Goal: Task Accomplishment & Management: Complete application form

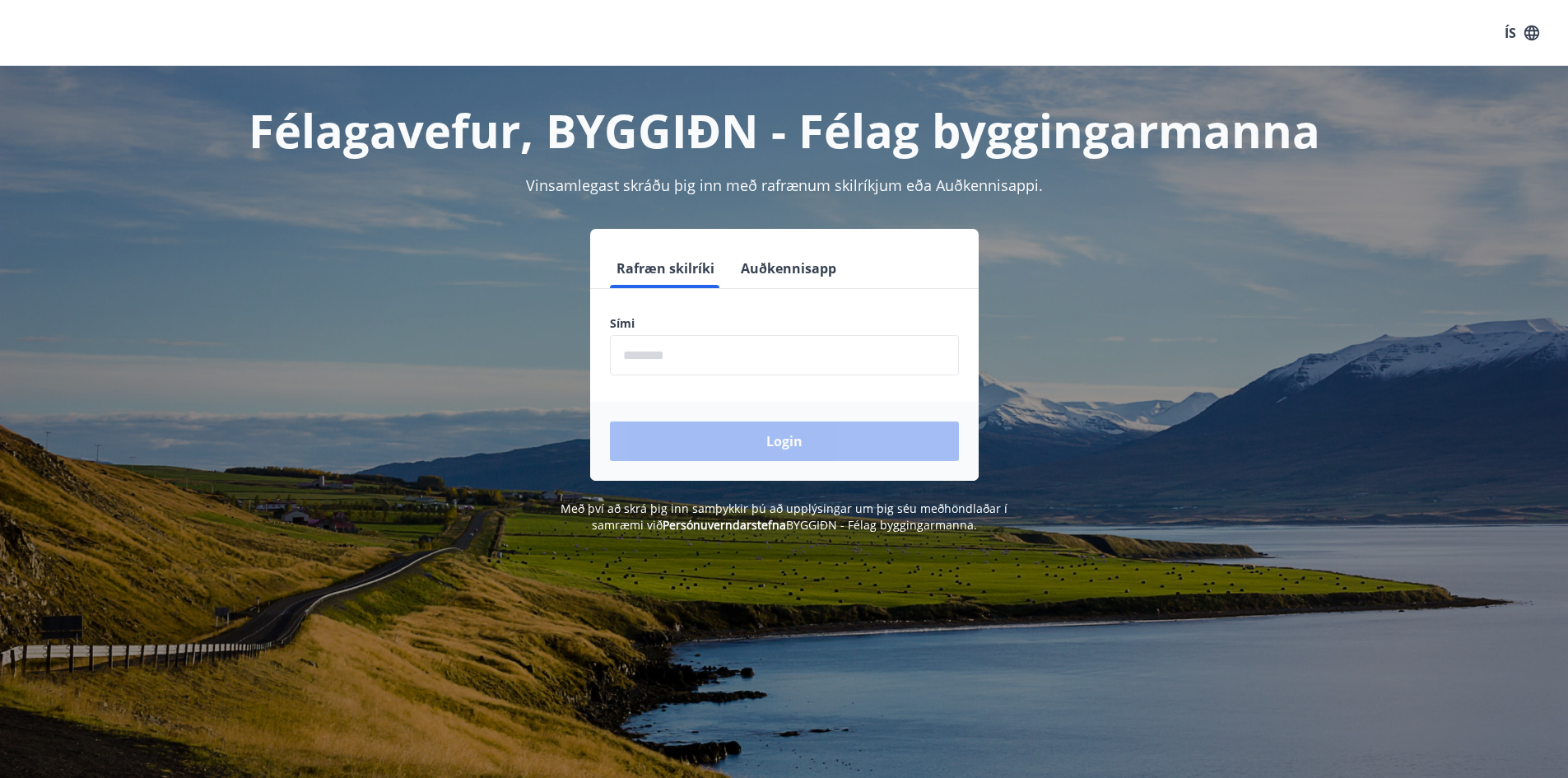
click at [701, 361] on input "phone" at bounding box center [784, 356] width 349 height 41
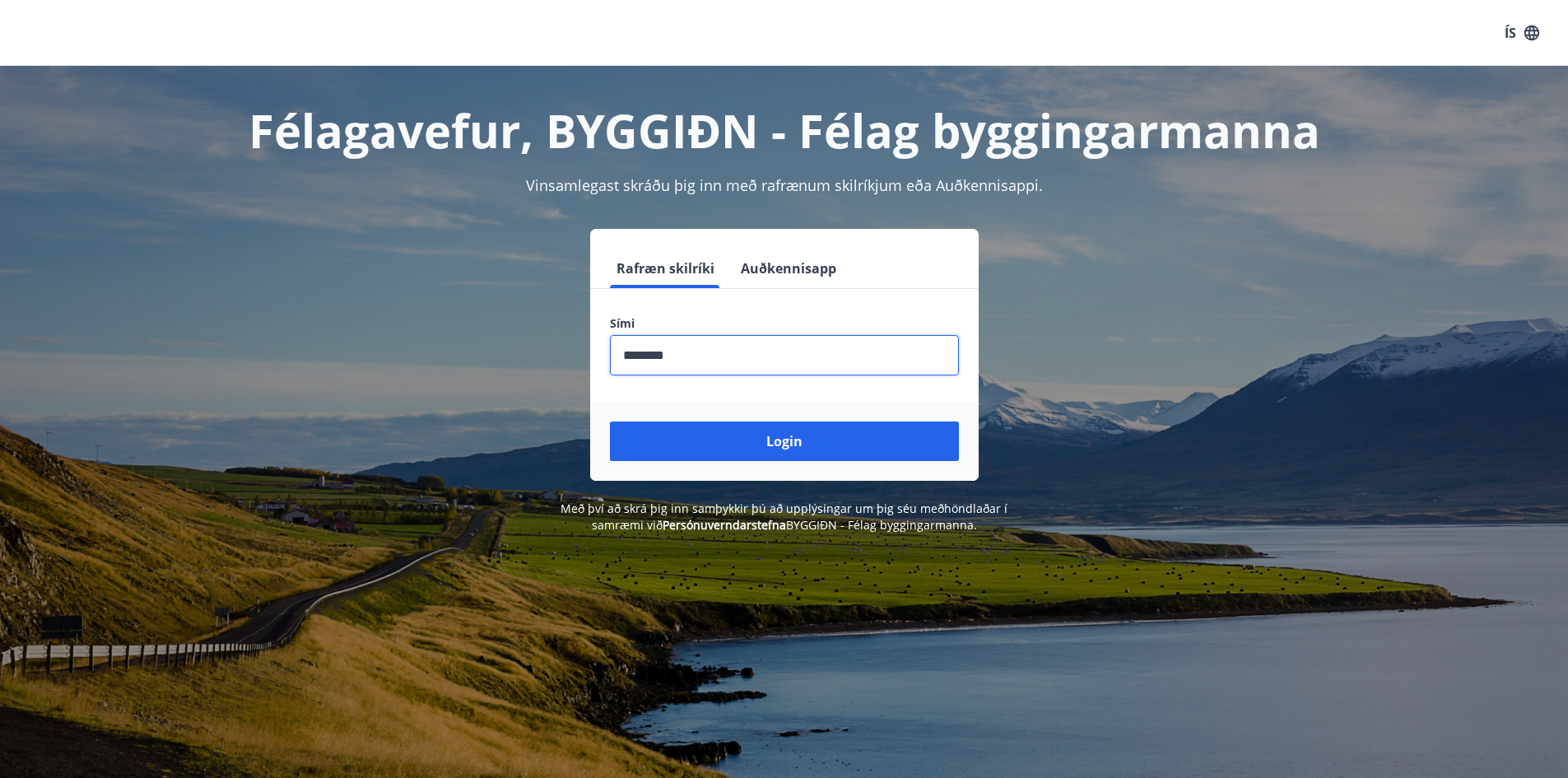
type input "********"
click at [610, 421] on button "Login" at bounding box center [784, 441] width 349 height 40
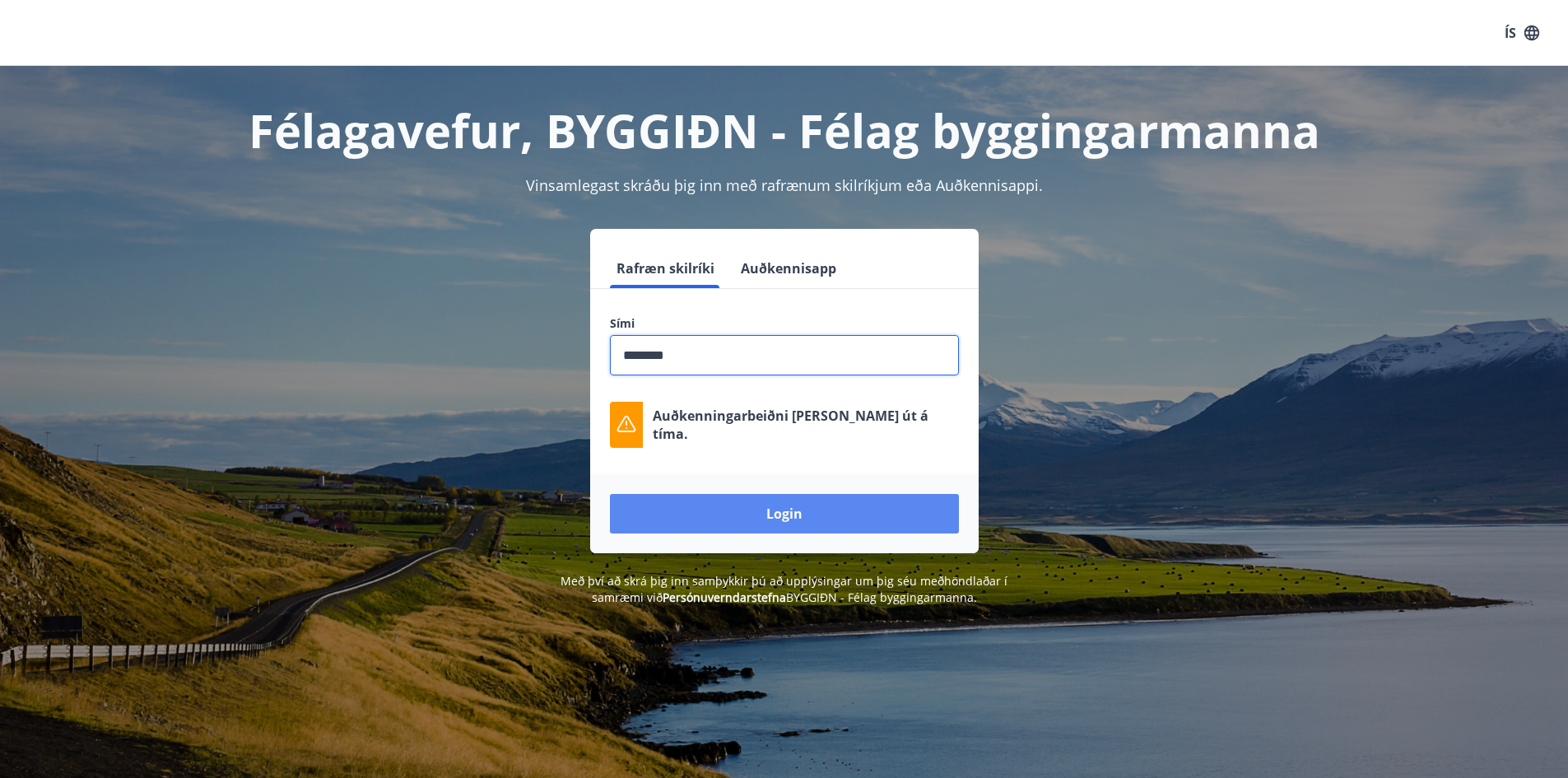
click at [791, 522] on button "Login" at bounding box center [784, 513] width 349 height 40
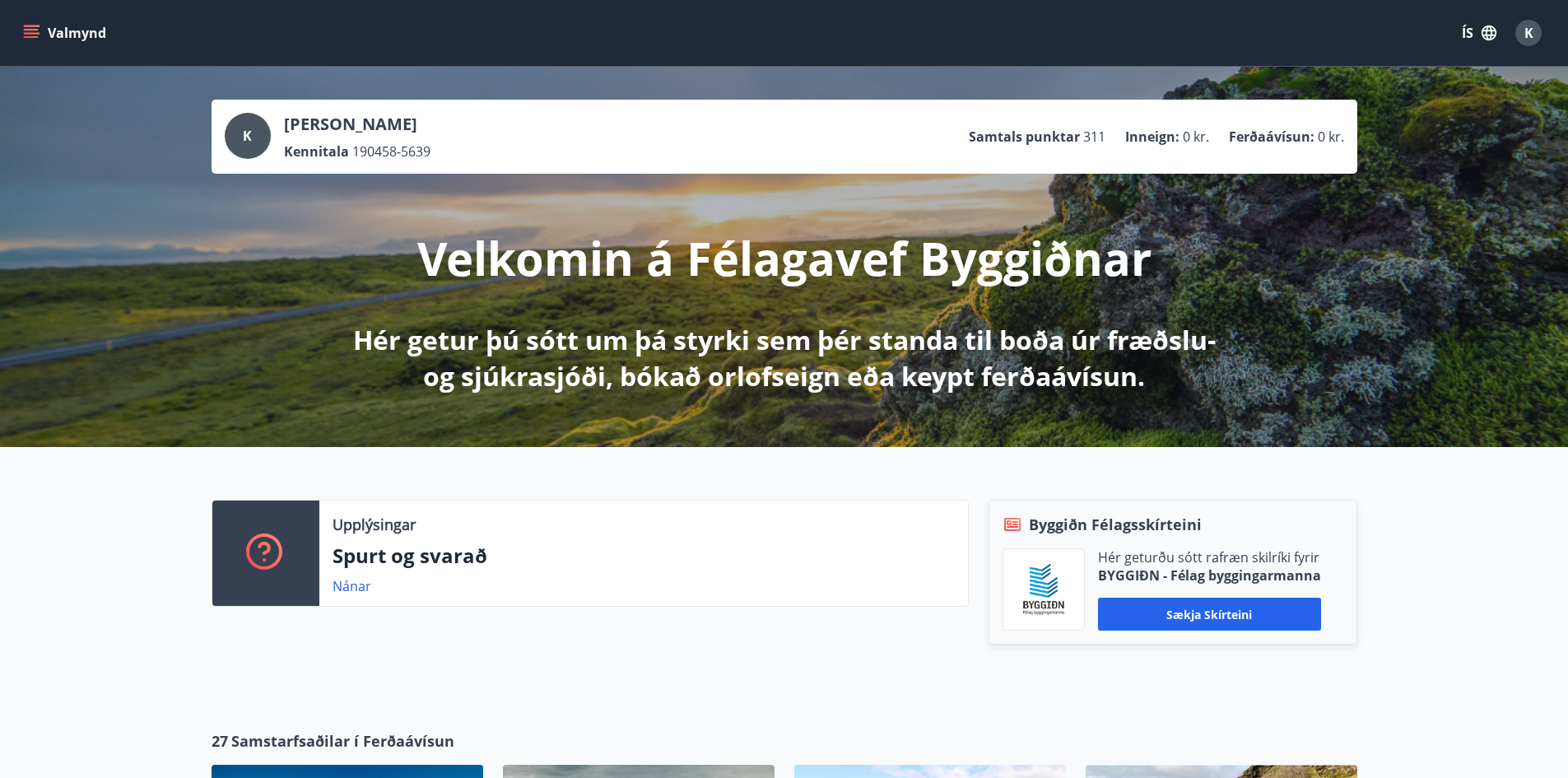
click at [19, 24] on button "Valmynd" at bounding box center [66, 33] width 93 height 30
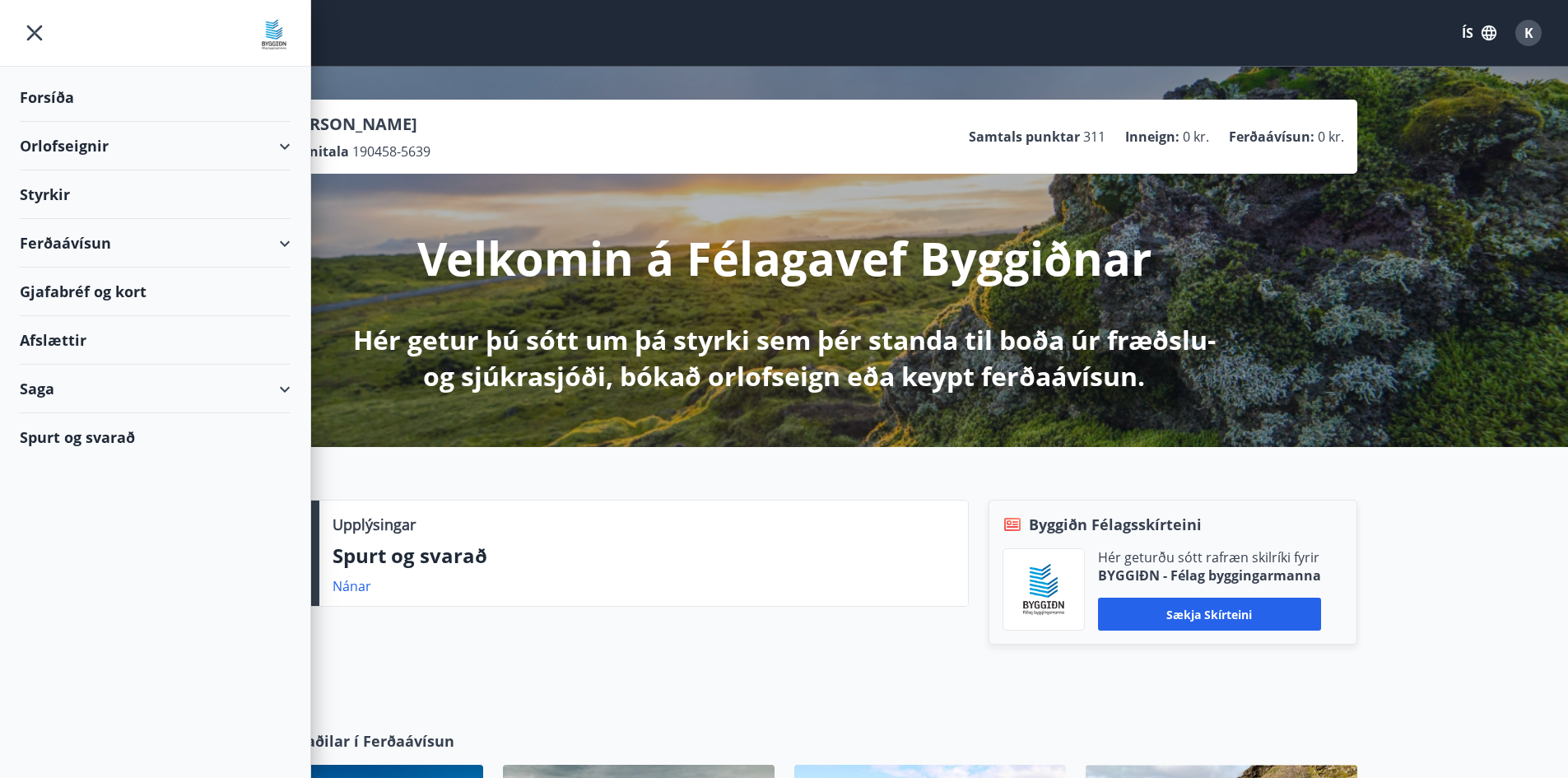
click at [76, 380] on div "Saga" at bounding box center [155, 389] width 271 height 48
click at [88, 648] on div "Skilagreinar" at bounding box center [155, 638] width 245 height 35
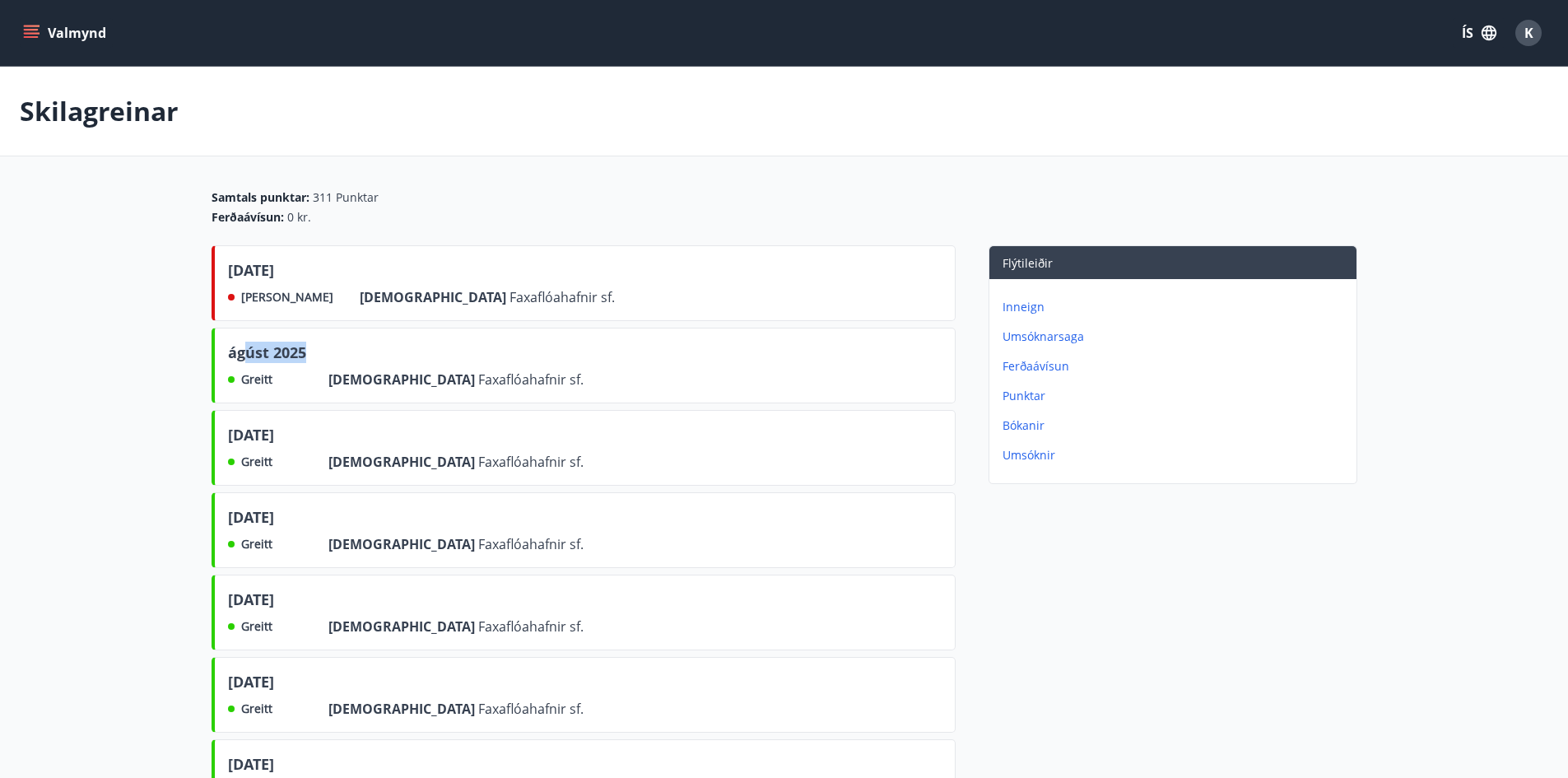
drag, startPoint x: 246, startPoint y: 353, endPoint x: 346, endPoint y: 352, distance: 100.0
click at [346, 352] on div "ágúst 2025" at bounding box center [406, 355] width 356 height 28
click at [273, 294] on span "[PERSON_NAME]" at bounding box center [286, 297] width 92 height 16
drag, startPoint x: 237, startPoint y: 264, endPoint x: 411, endPoint y: 261, distance: 174.0
click at [411, 261] on div "[DATE]" at bounding box center [421, 273] width 387 height 28
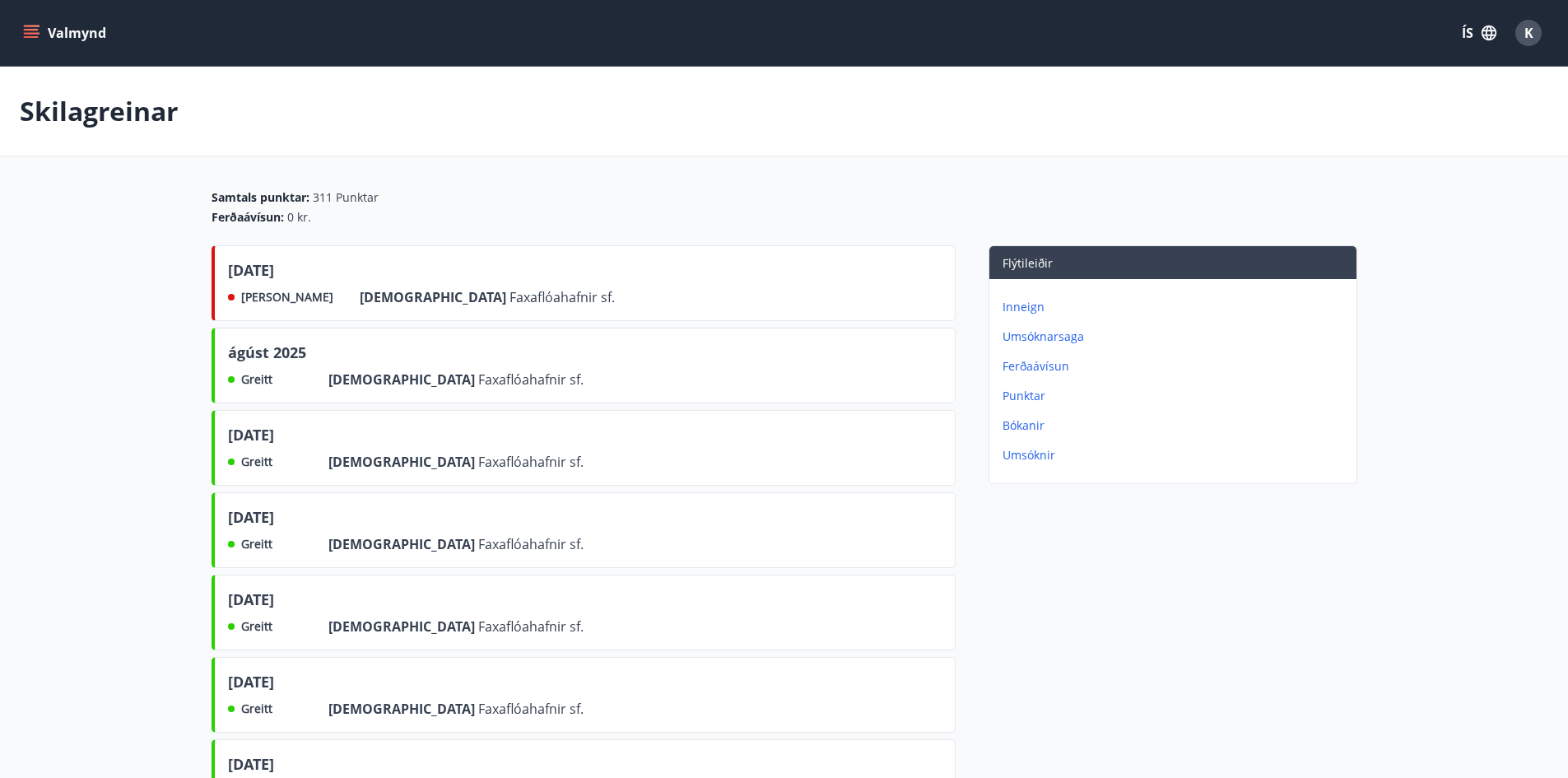
click at [648, 457] on div "[DATE] Greitt Frá Faxaflóahafnir sf." at bounding box center [584, 447] width 744 height 75
click at [36, 25] on icon "menu" at bounding box center [33, 26] width 18 height 2
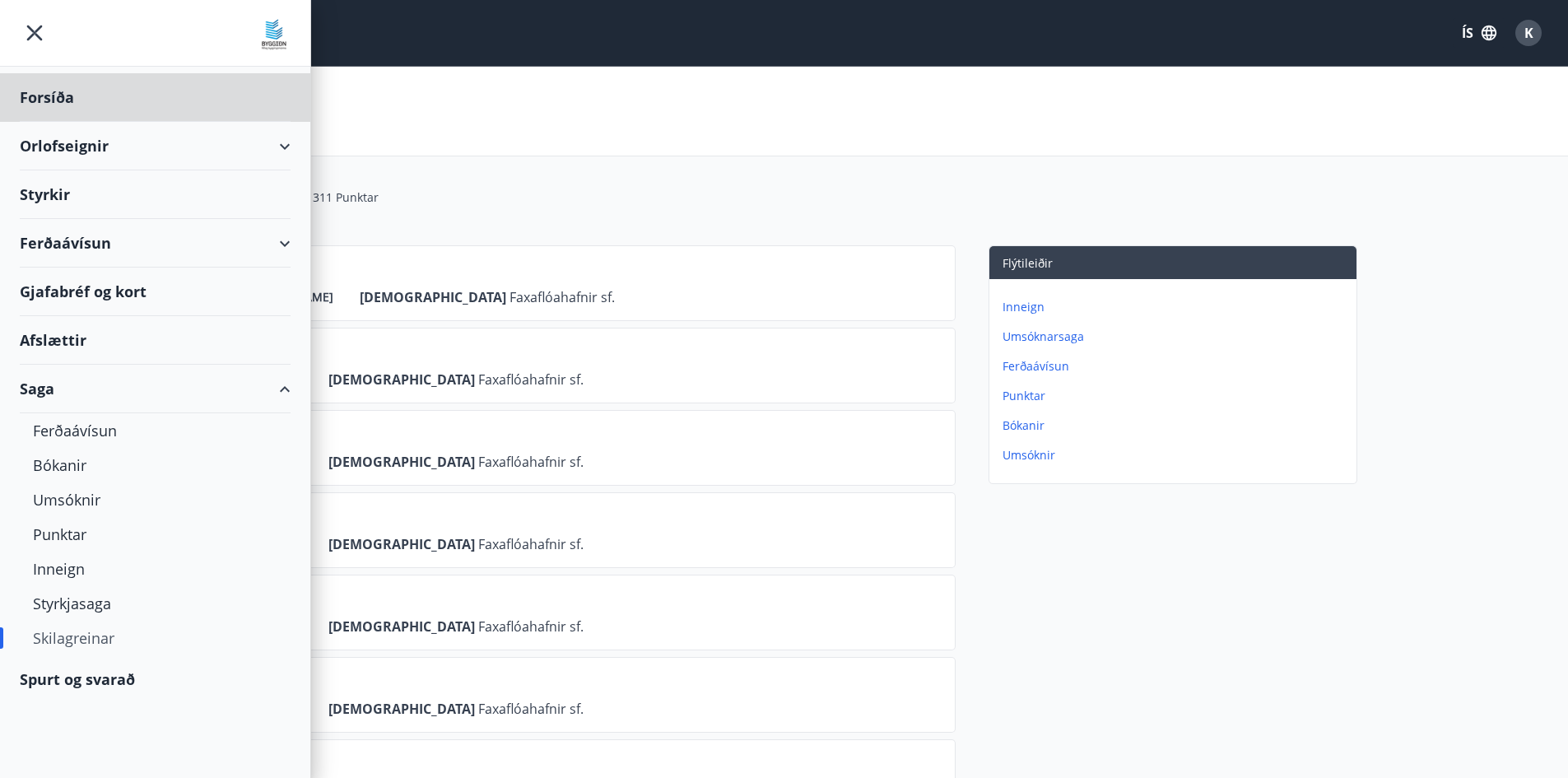
click at [69, 193] on div "Styrkir" at bounding box center [155, 194] width 271 height 48
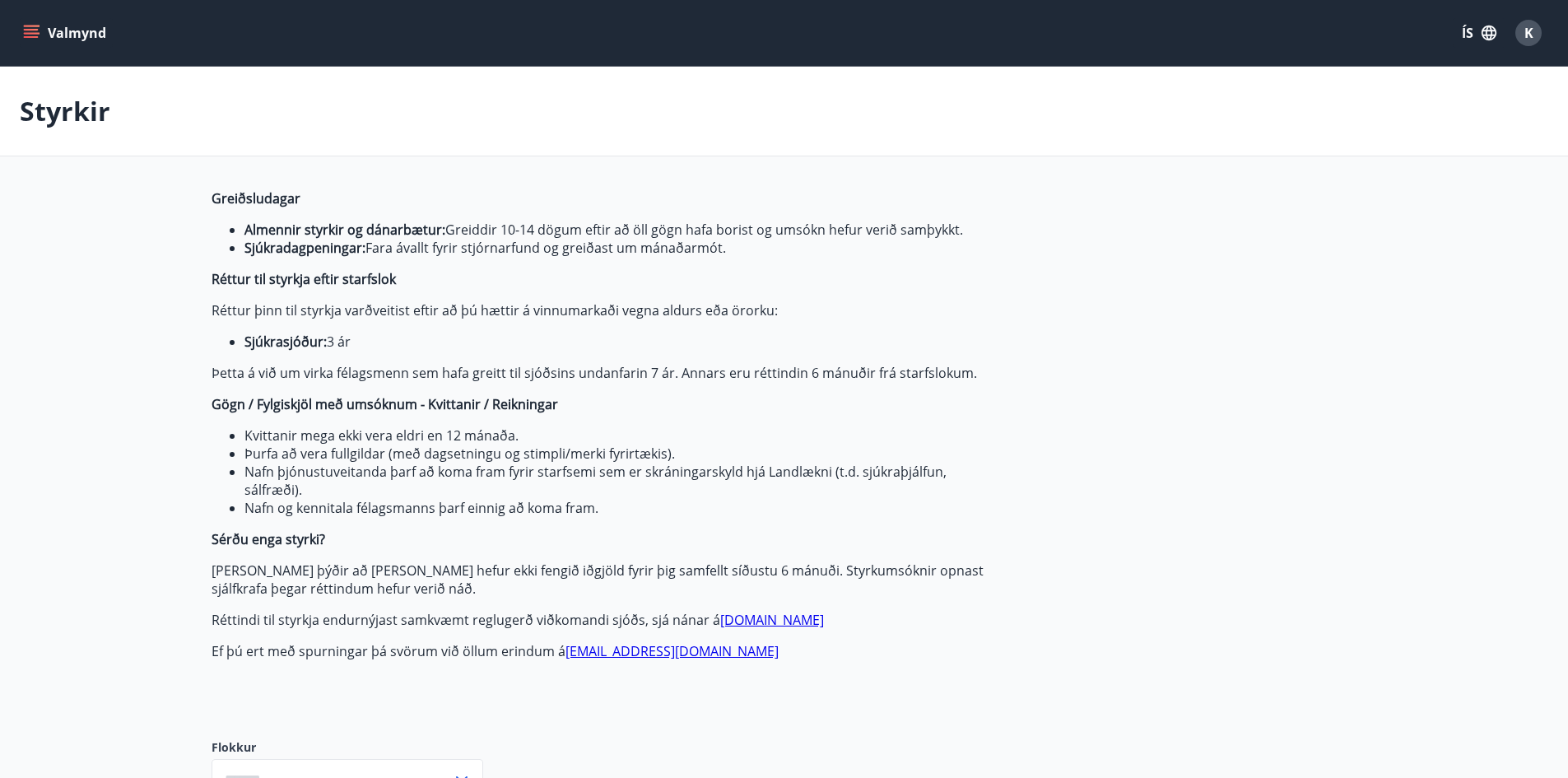
type input "***"
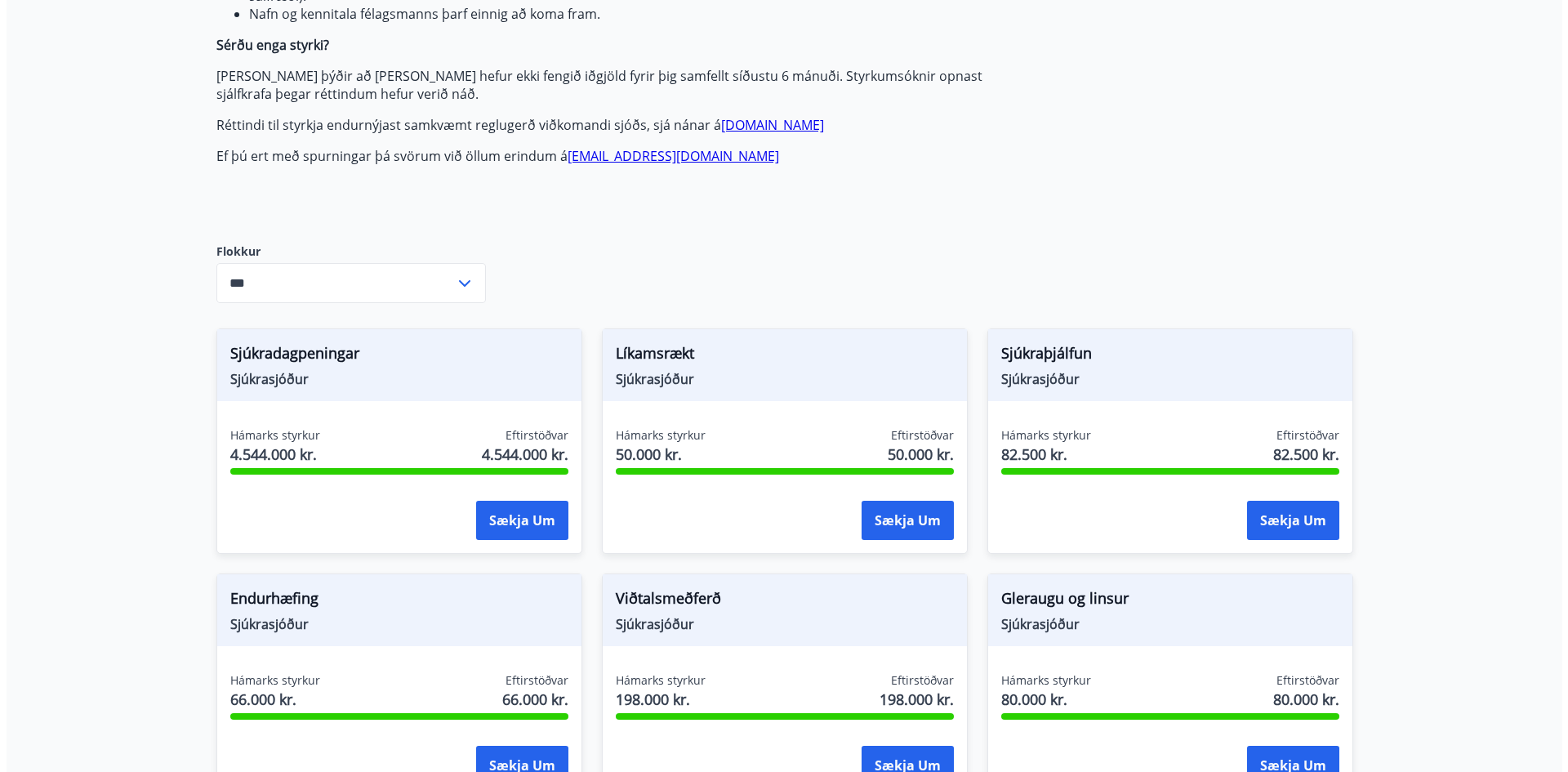
scroll to position [572, 0]
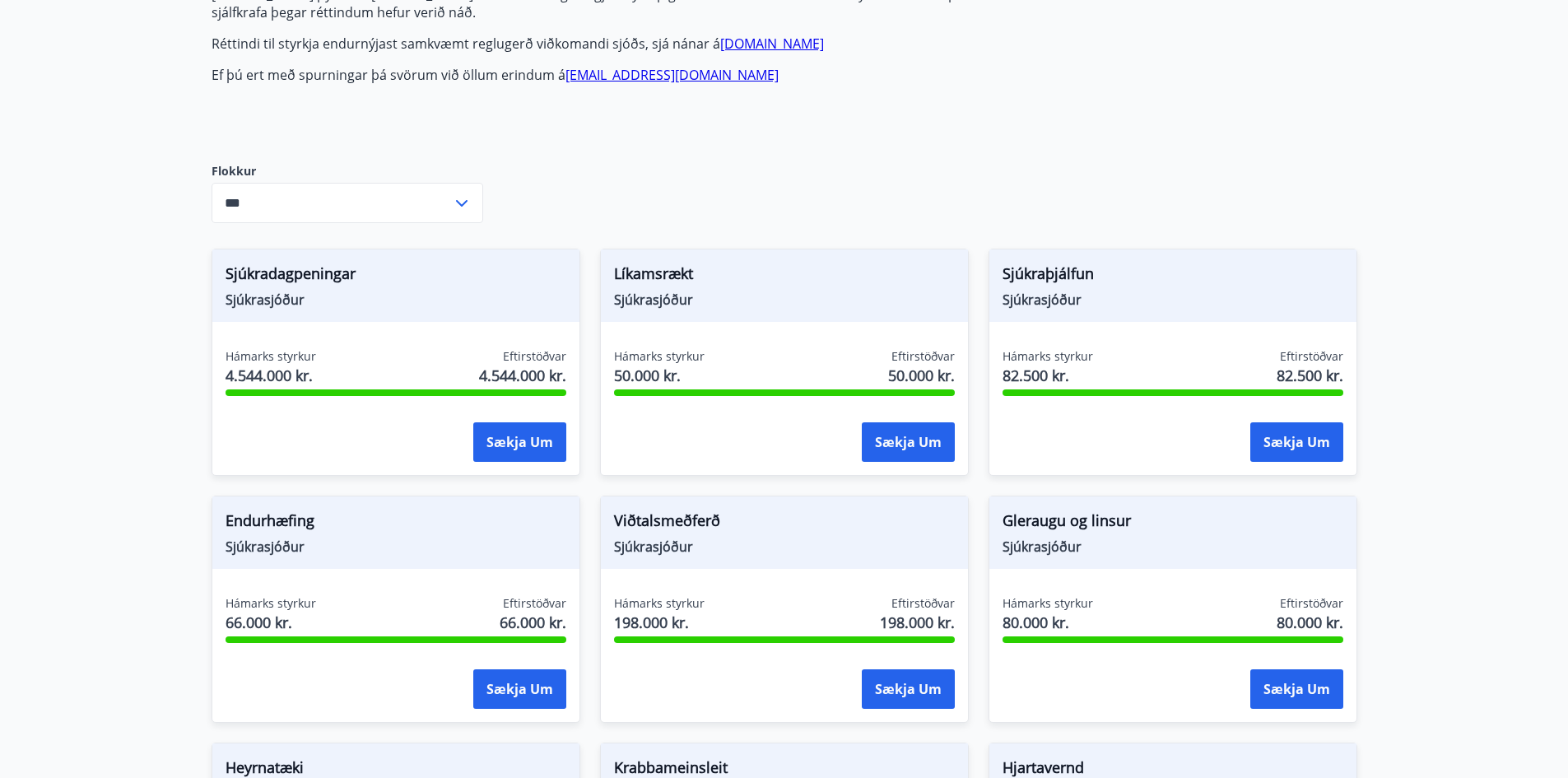
click at [1321, 211] on div "Greiðsludagar Almennir styrkir og dánarbætur: Greiddir 10-14 dögum eftir að öll…" at bounding box center [784, 672] width 1146 height 2117
click at [918, 445] on button "Sækja um" at bounding box center [908, 442] width 93 height 40
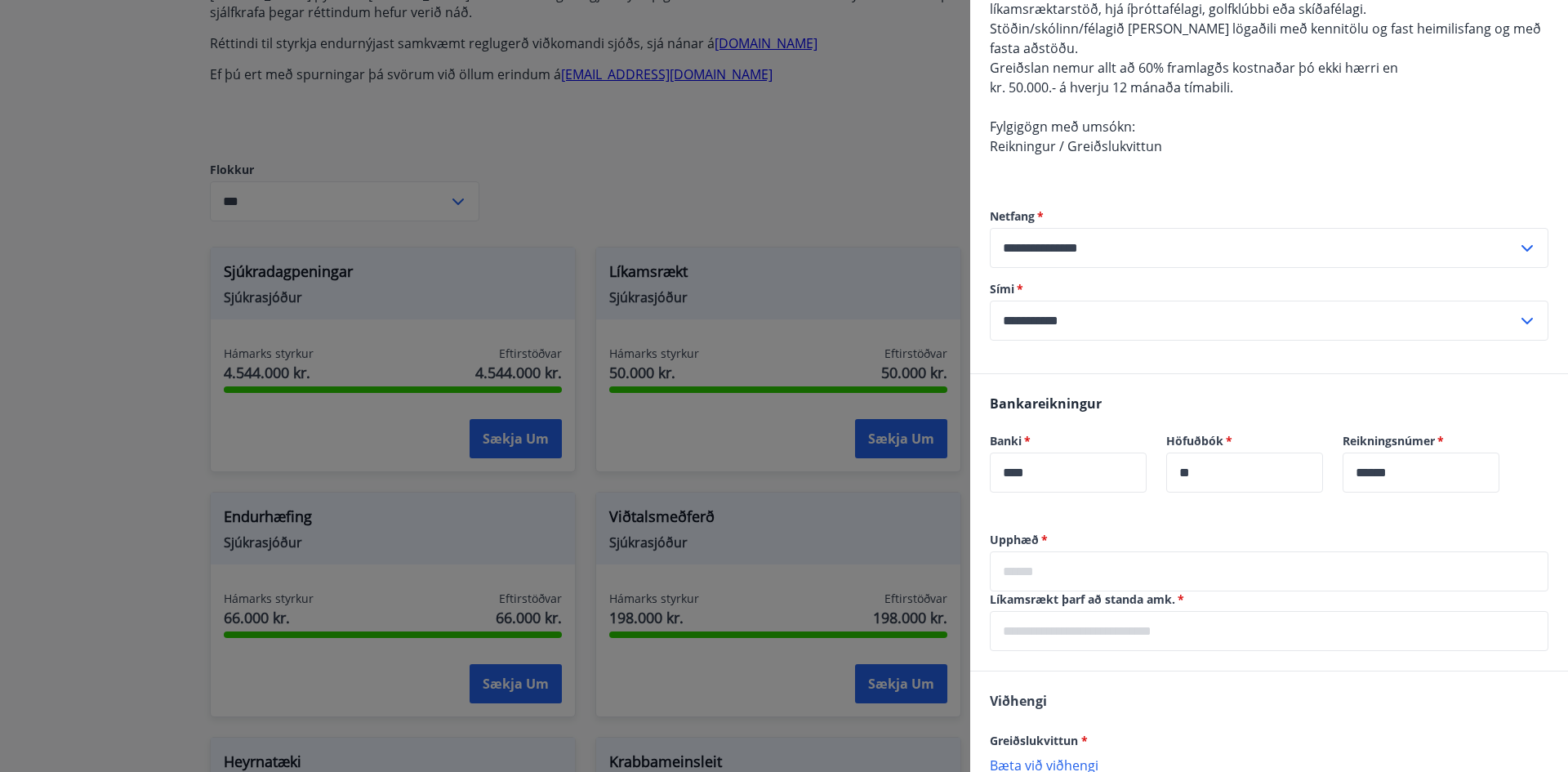
scroll to position [245, 0]
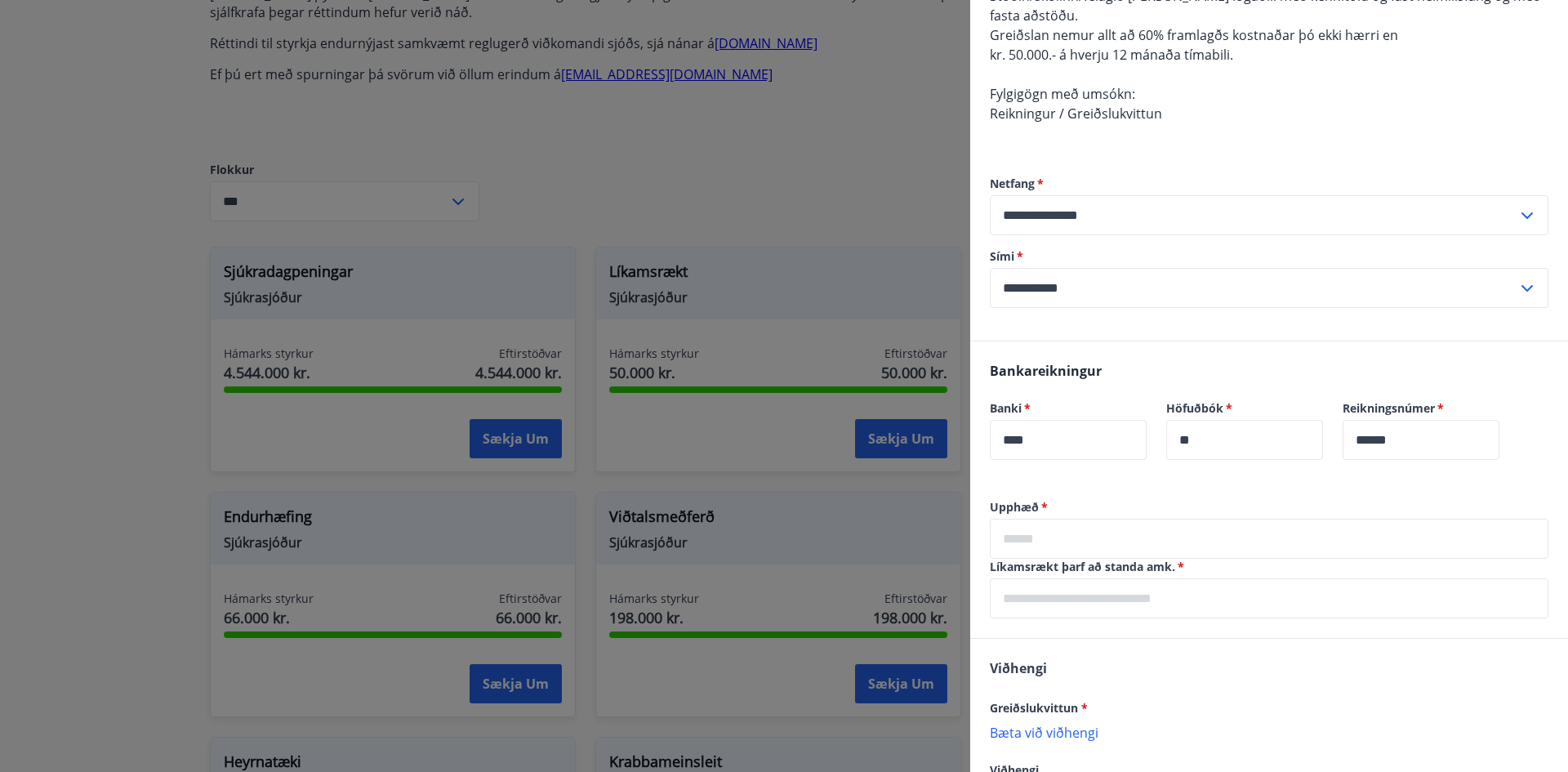
click at [1033, 530] on input "text" at bounding box center [1269, 539] width 558 height 40
type input "*****"
click at [1138, 589] on input "text" at bounding box center [1269, 598] width 558 height 40
type input "*"
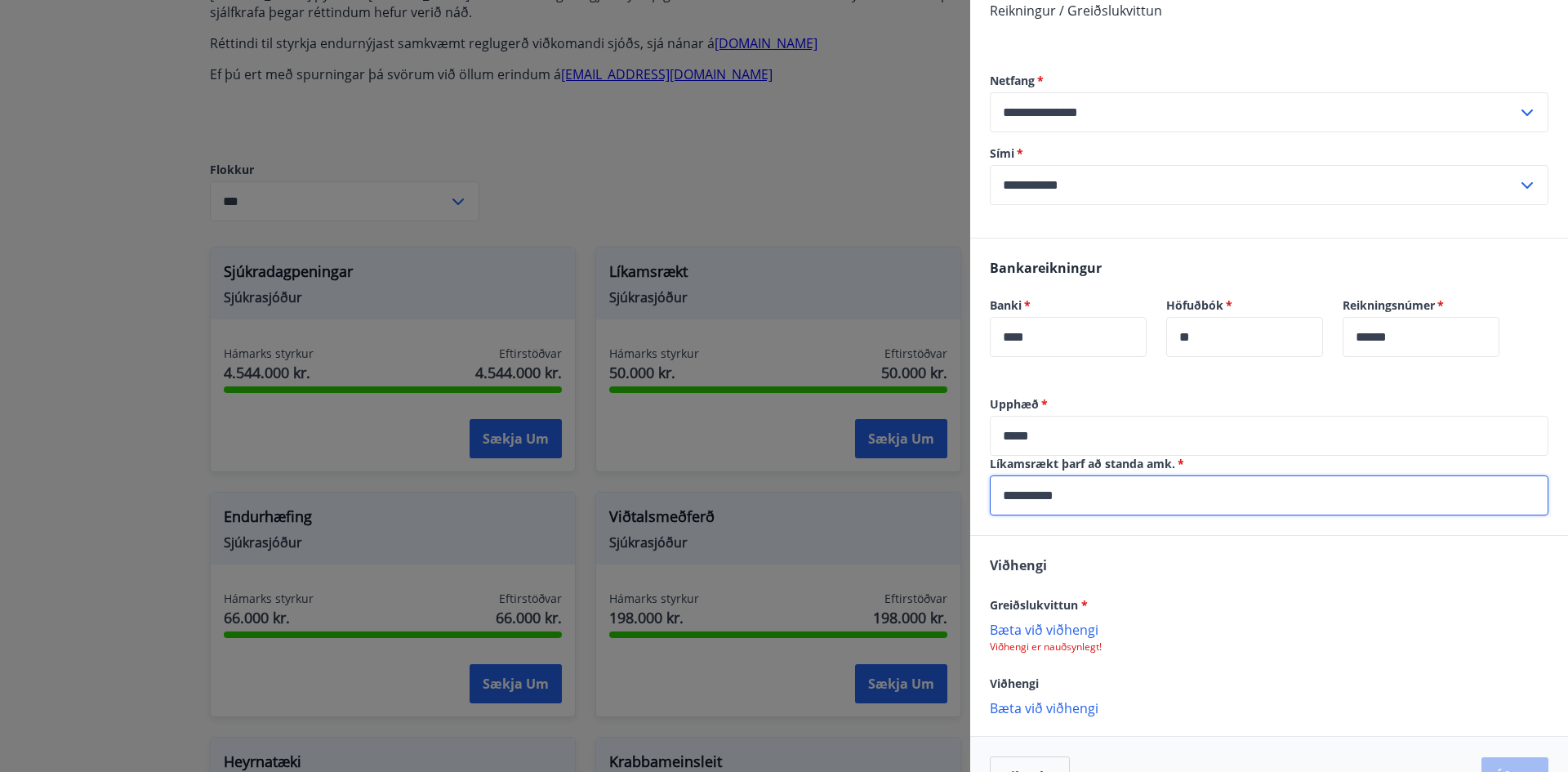
scroll to position [393, 0]
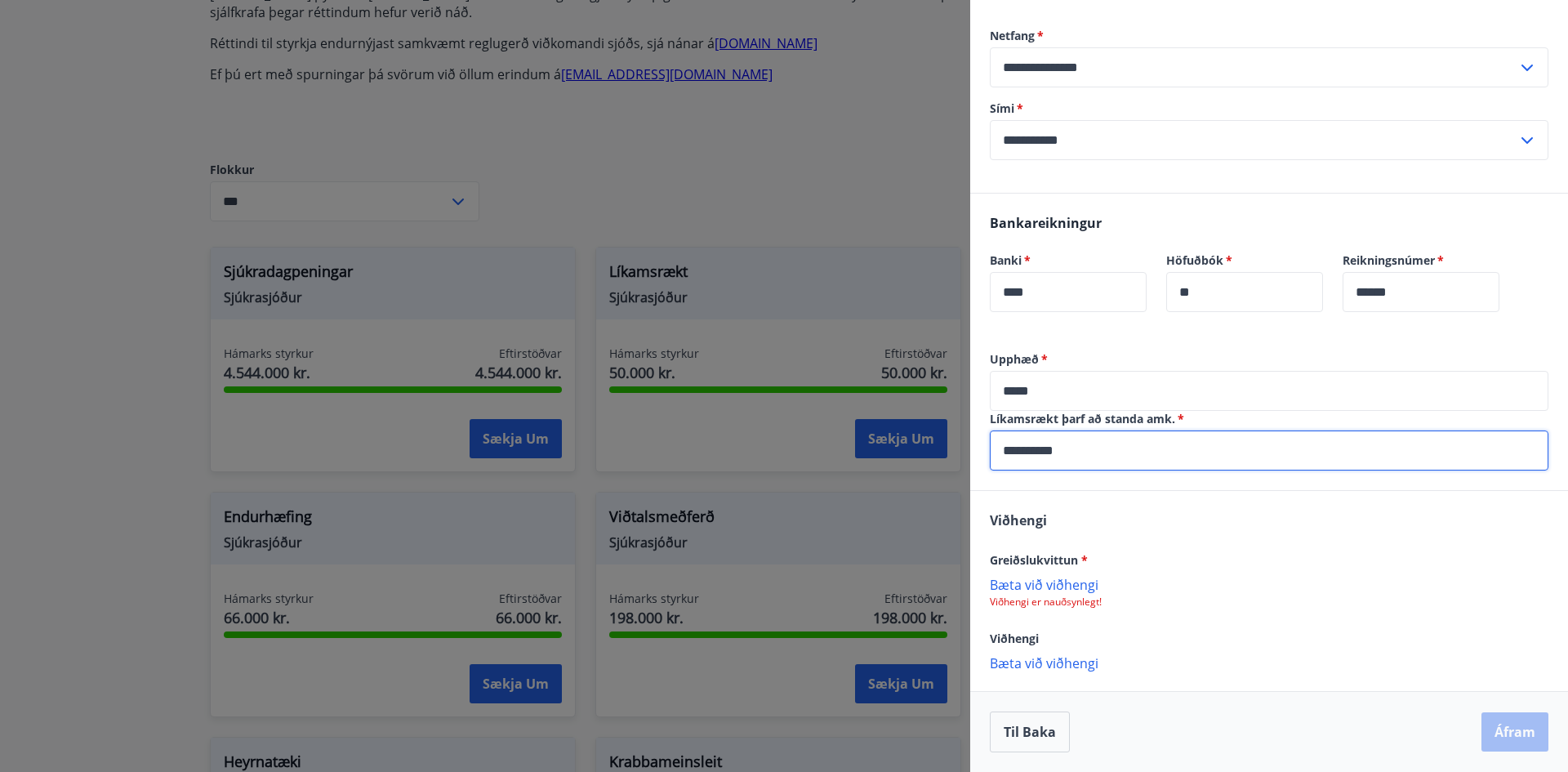
type input "**********"
click at [1046, 596] on p "Viðhengi er nauðsynlegt!" at bounding box center [1269, 602] width 558 height 13
click at [1045, 585] on p "Bæta við viðhengi" at bounding box center [1269, 583] width 558 height 16
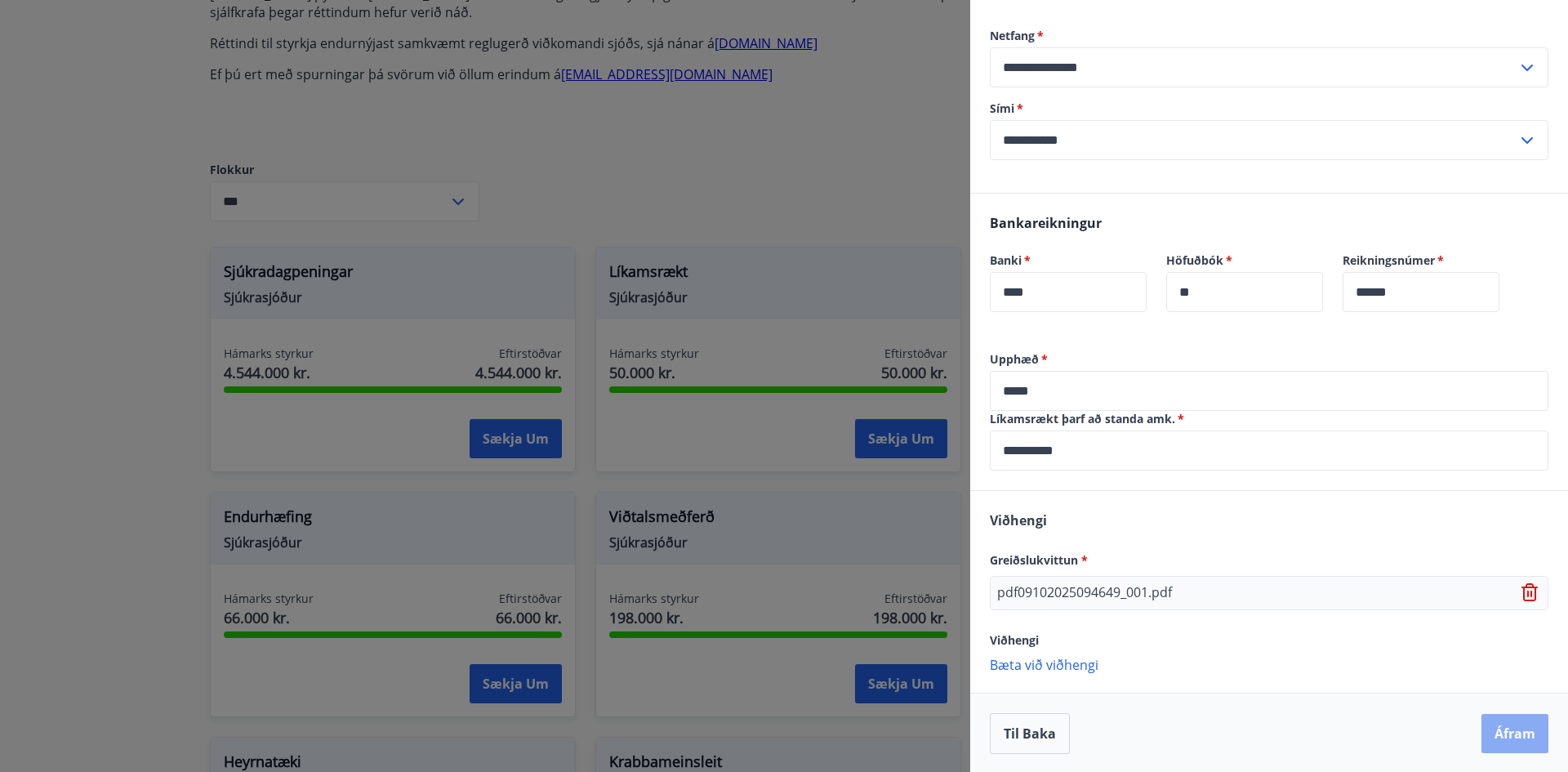
click at [1522, 728] on button "Áfram" at bounding box center [1514, 733] width 67 height 39
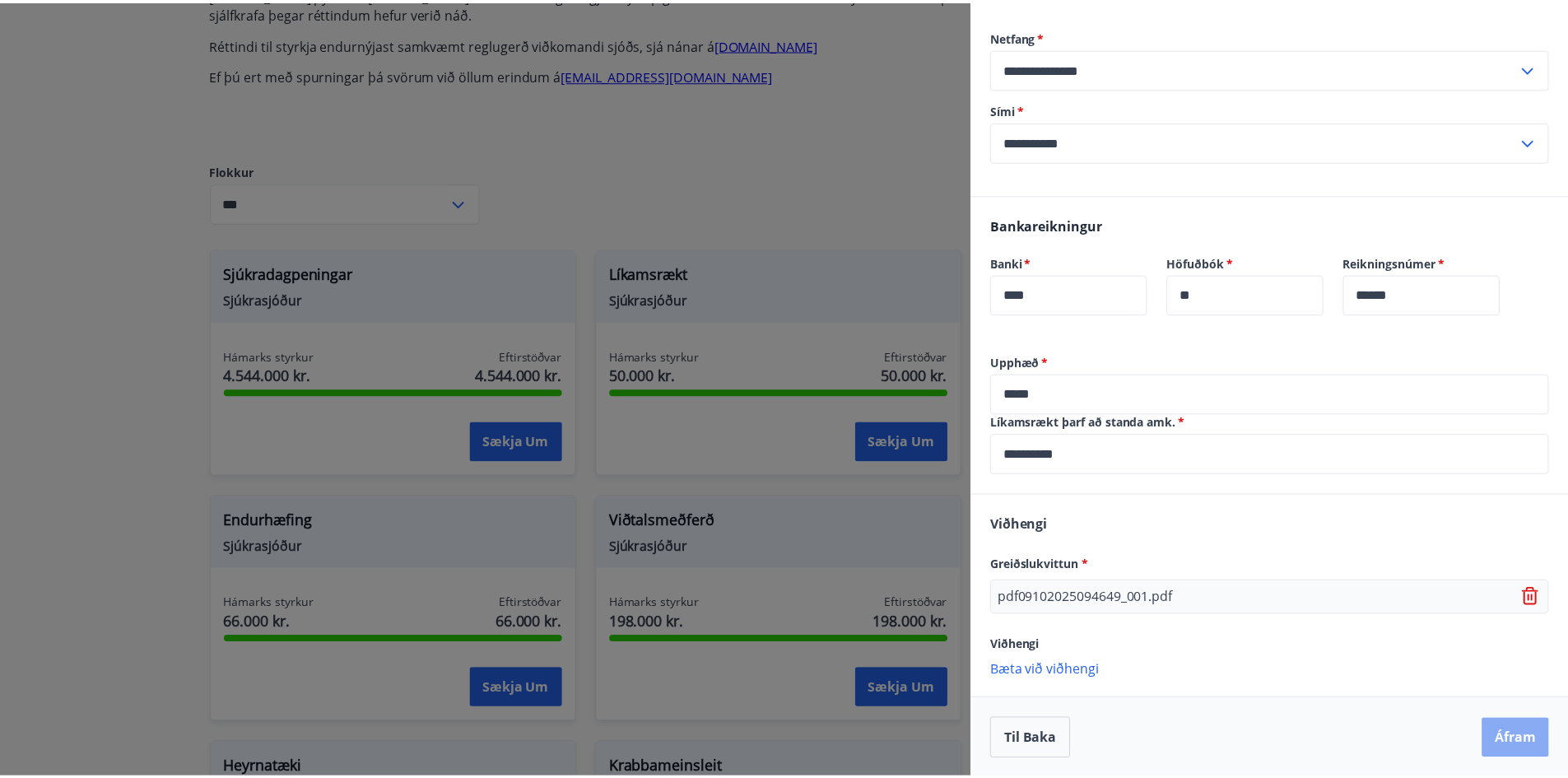
scroll to position [0, 0]
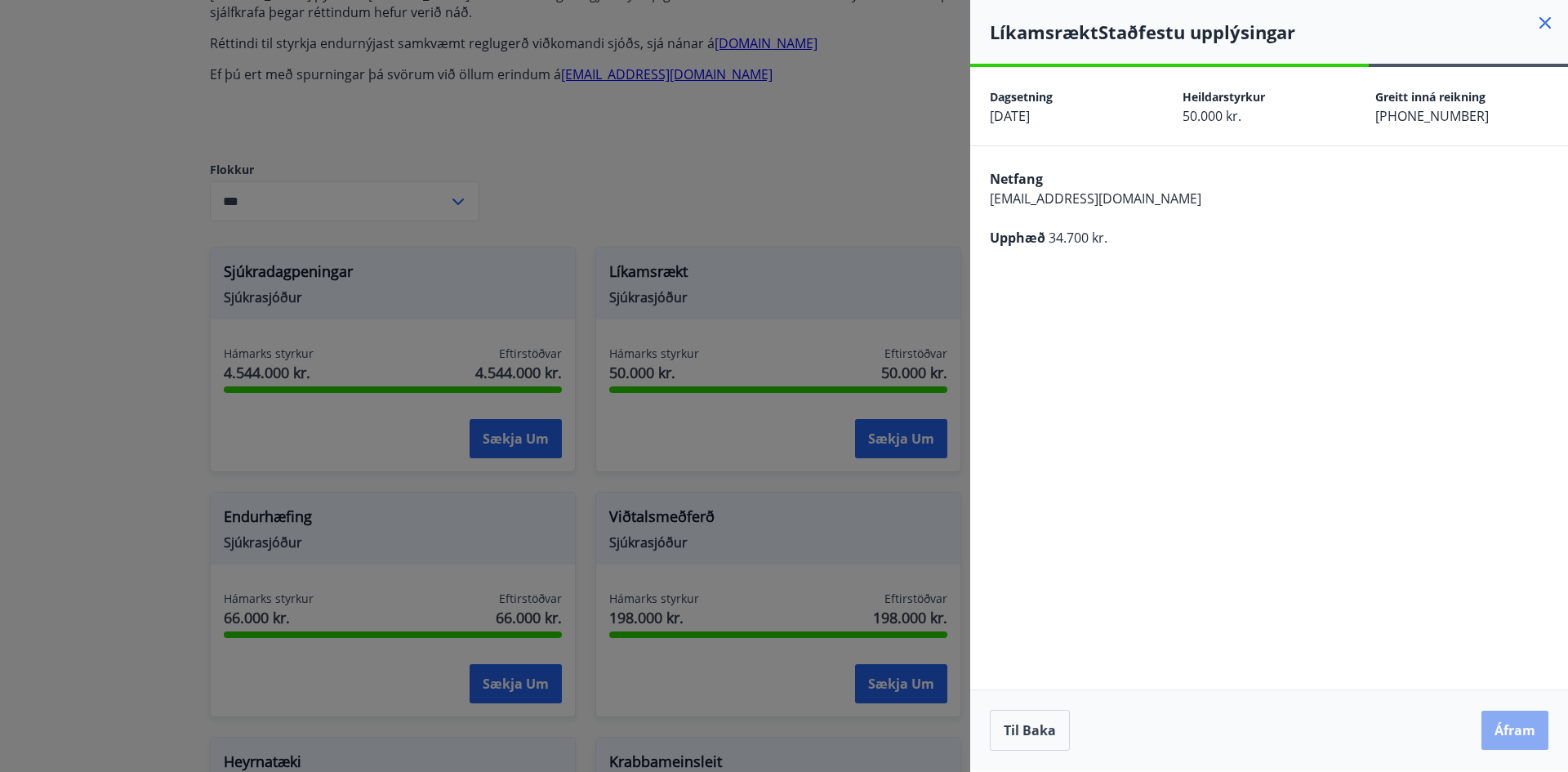
click at [1525, 717] on button "Áfram" at bounding box center [1514, 730] width 67 height 39
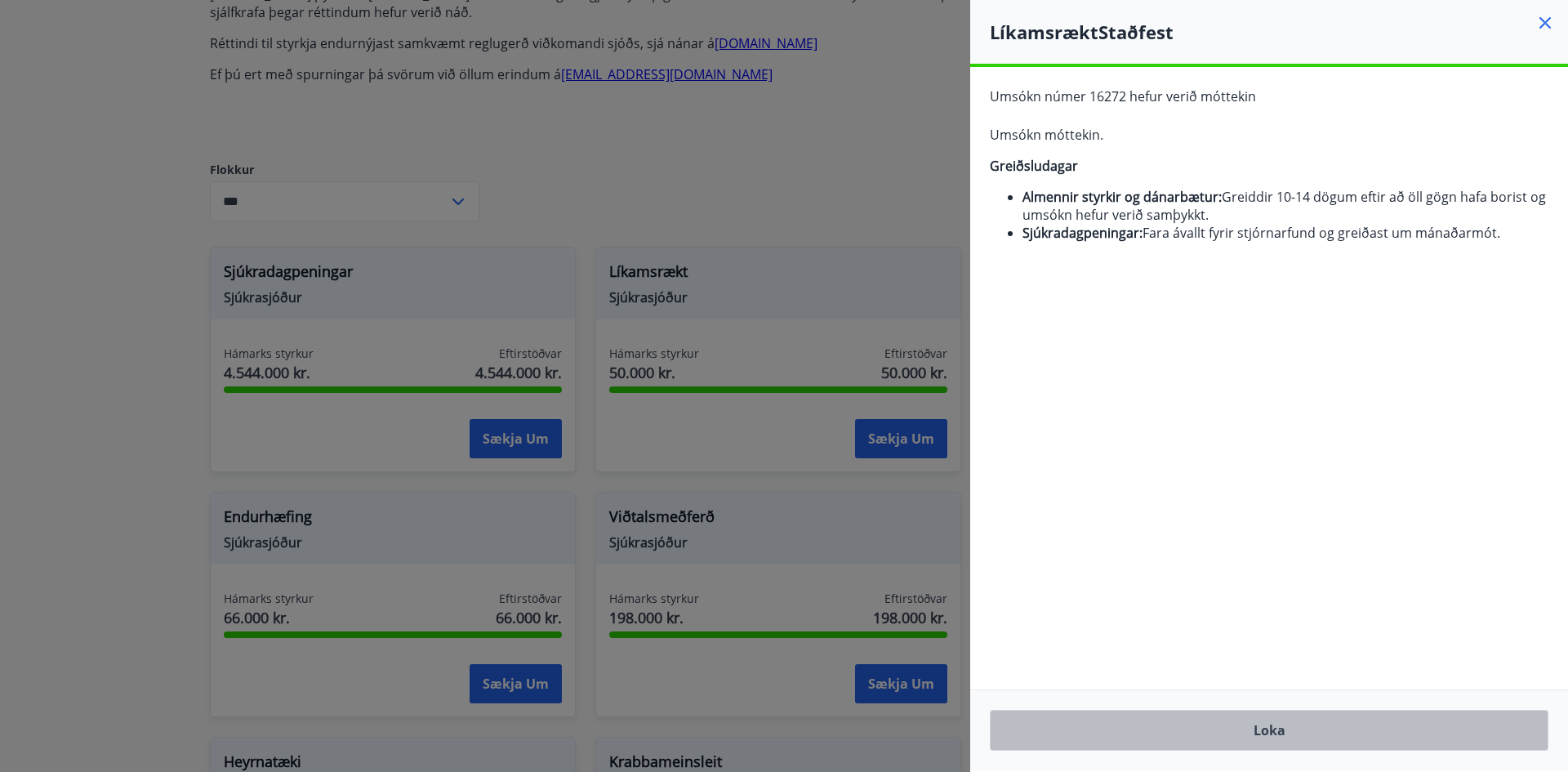
click at [1277, 734] on button "Loka" at bounding box center [1269, 730] width 558 height 41
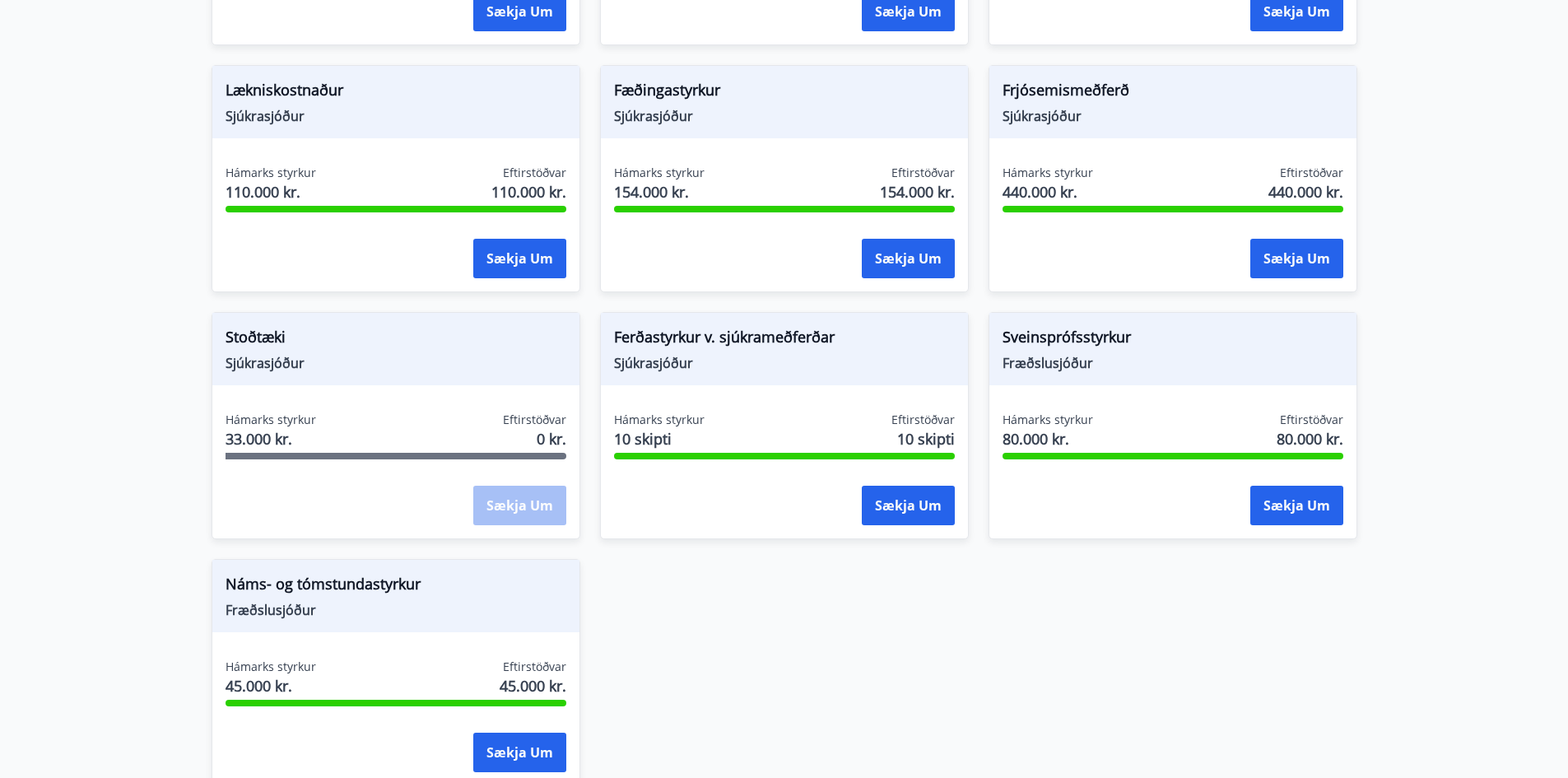
scroll to position [1646, 0]
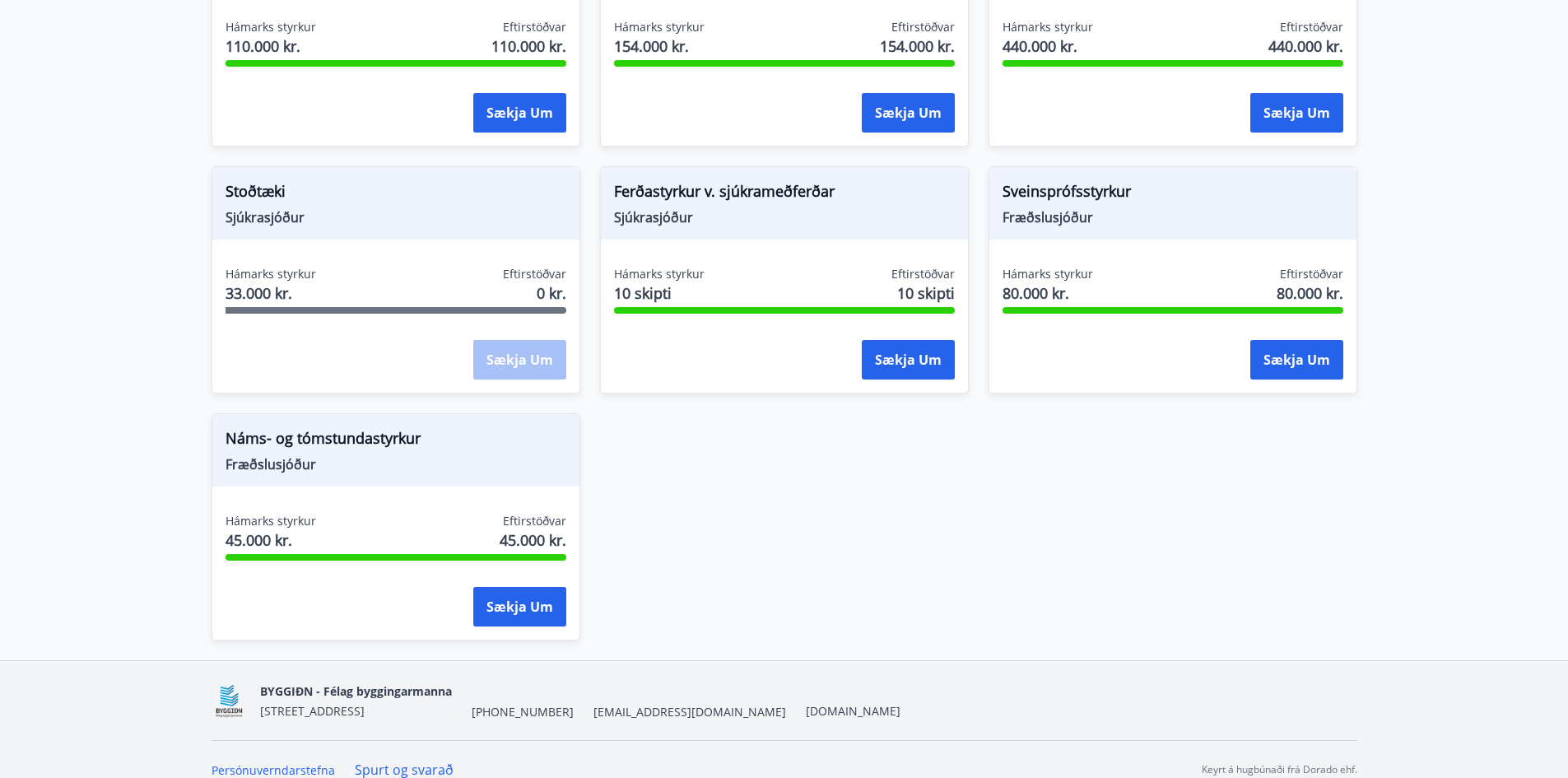
click at [506, 360] on div "Sækja um" at bounding box center [520, 360] width 93 height 42
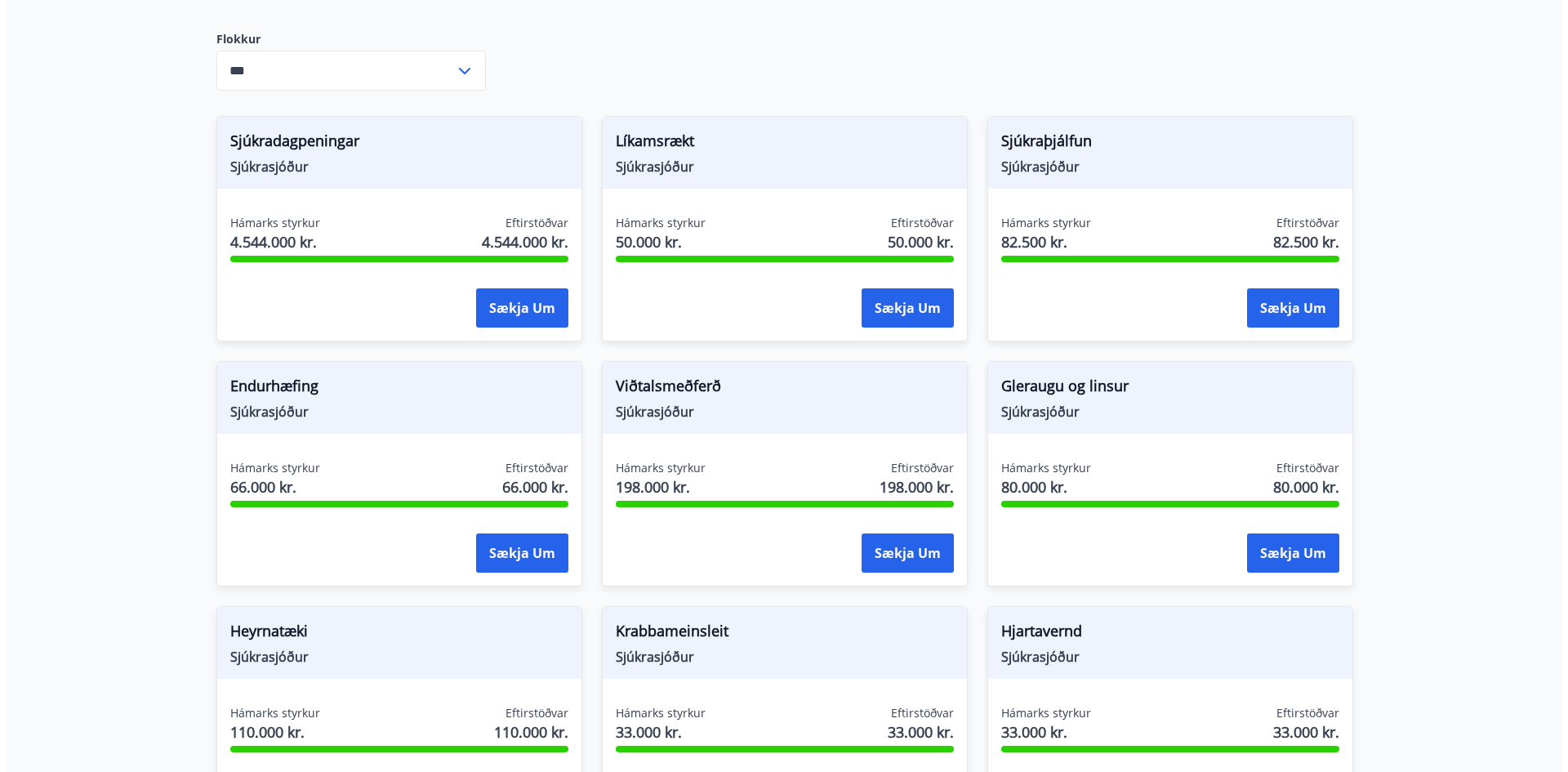
scroll to position [735, 0]
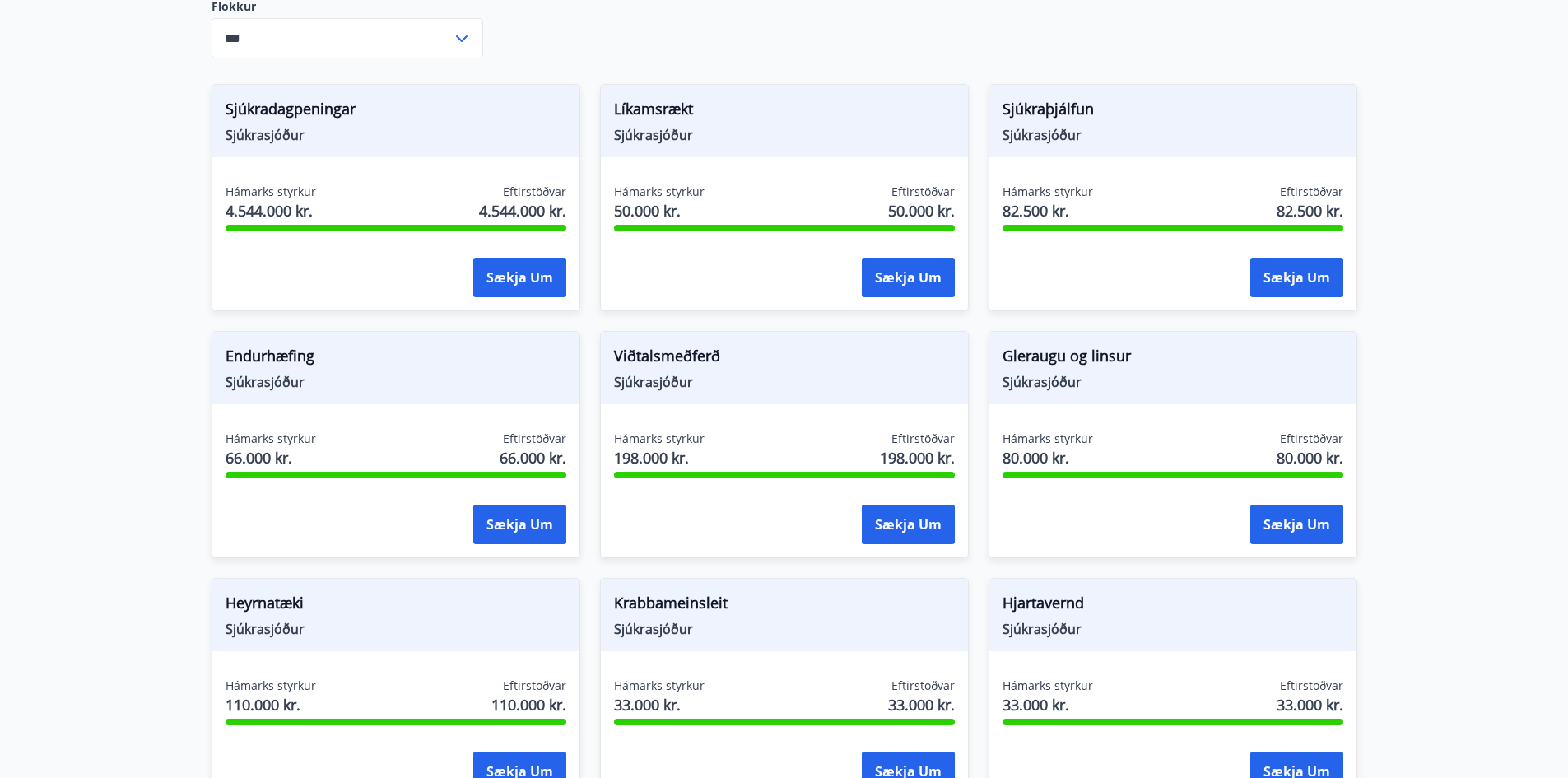
click at [1434, 393] on main "Styrkir Greiðsludagar Almennir styrkir og dánarbætur: Greiddir 10-14 dögum efti…" at bounding box center [784, 446] width 1568 height 2239
click at [125, 401] on main "Styrkir Greiðsludagar Almennir styrkir og dánarbætur: Greiddir 10-14 dögum efti…" at bounding box center [784, 446] width 1568 height 2239
click at [508, 513] on button "Sækja um" at bounding box center [520, 524] width 93 height 40
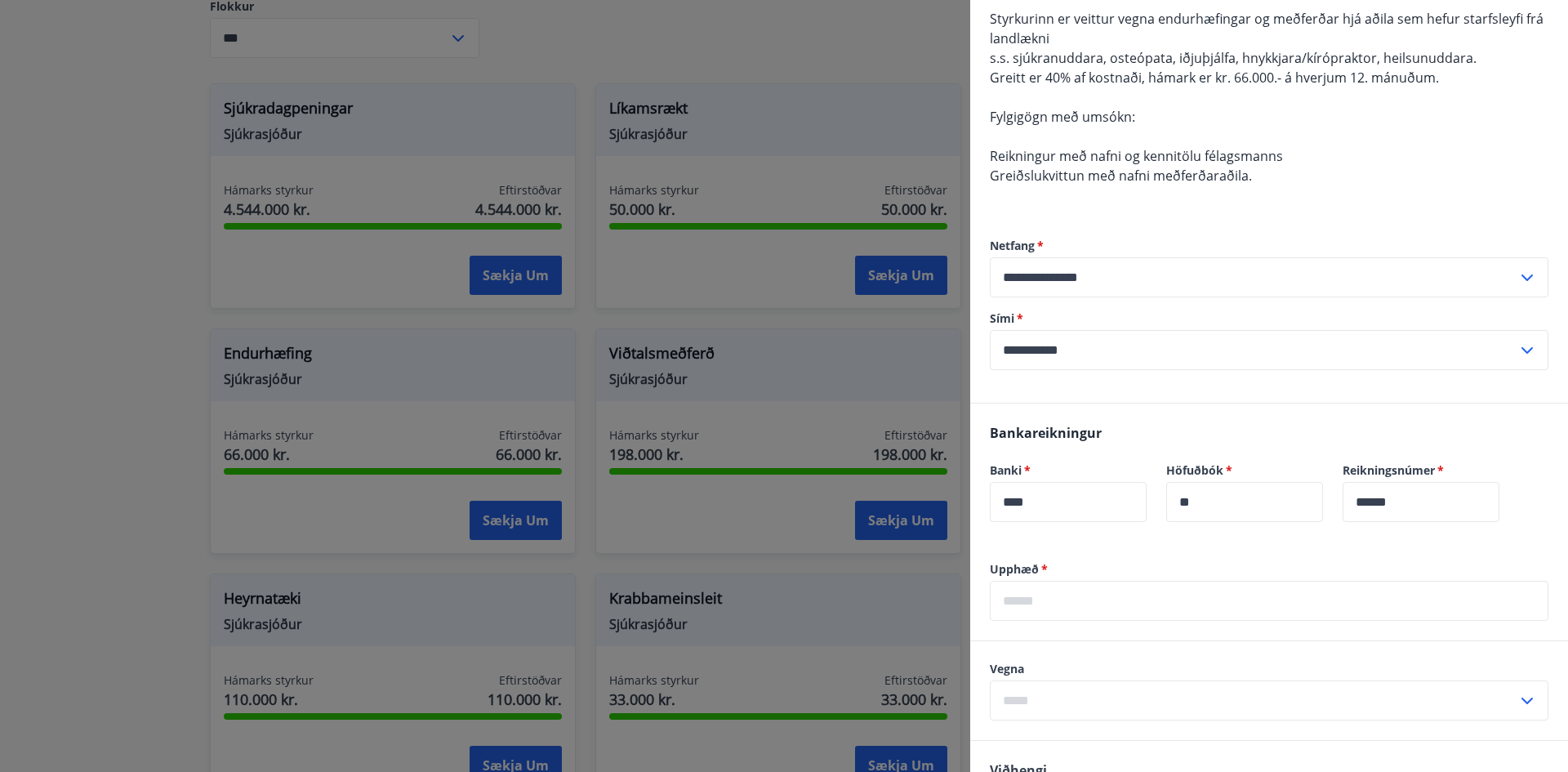
scroll to position [245, 0]
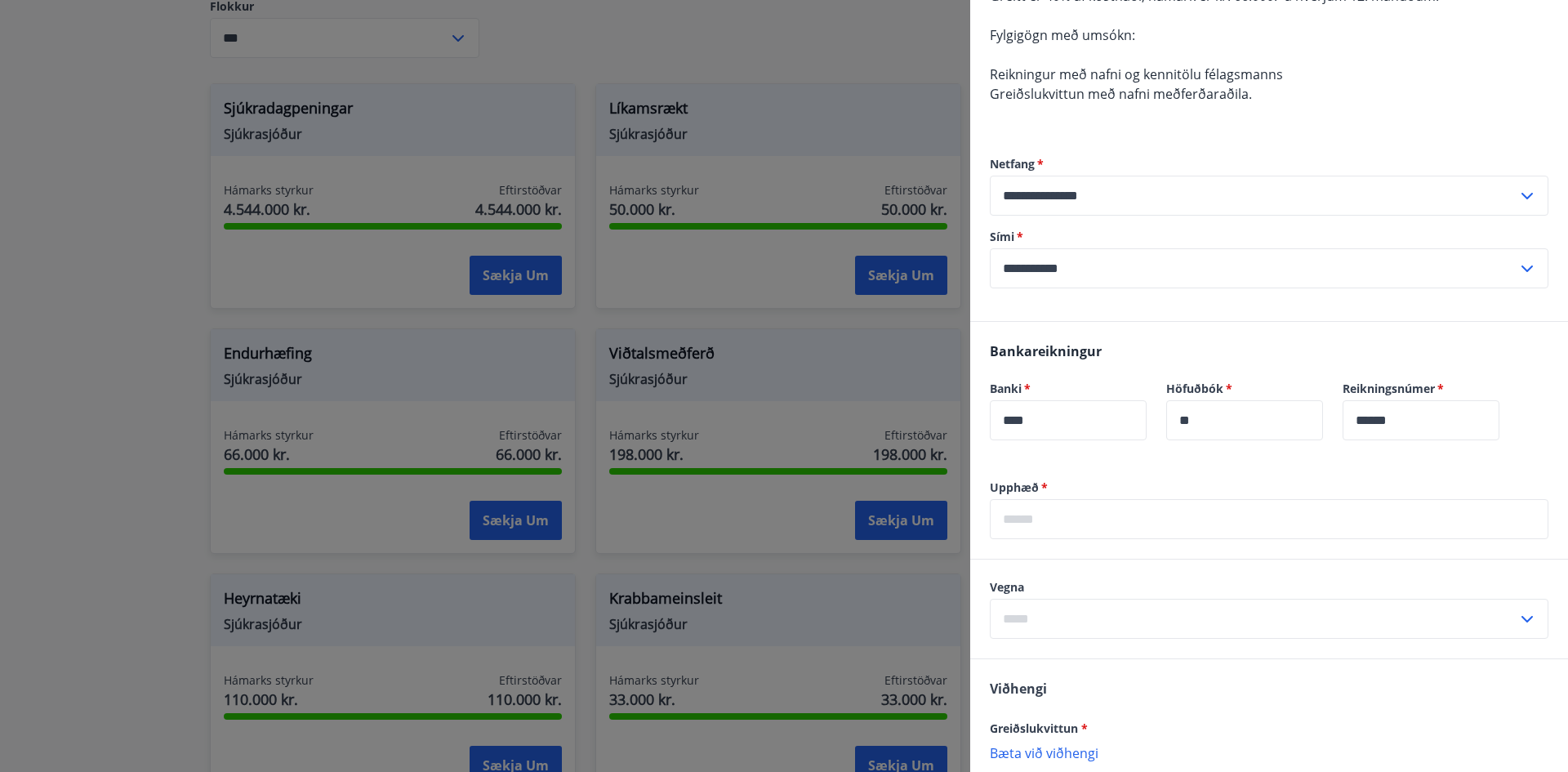
click at [1080, 504] on input "text" at bounding box center [1269, 519] width 558 height 40
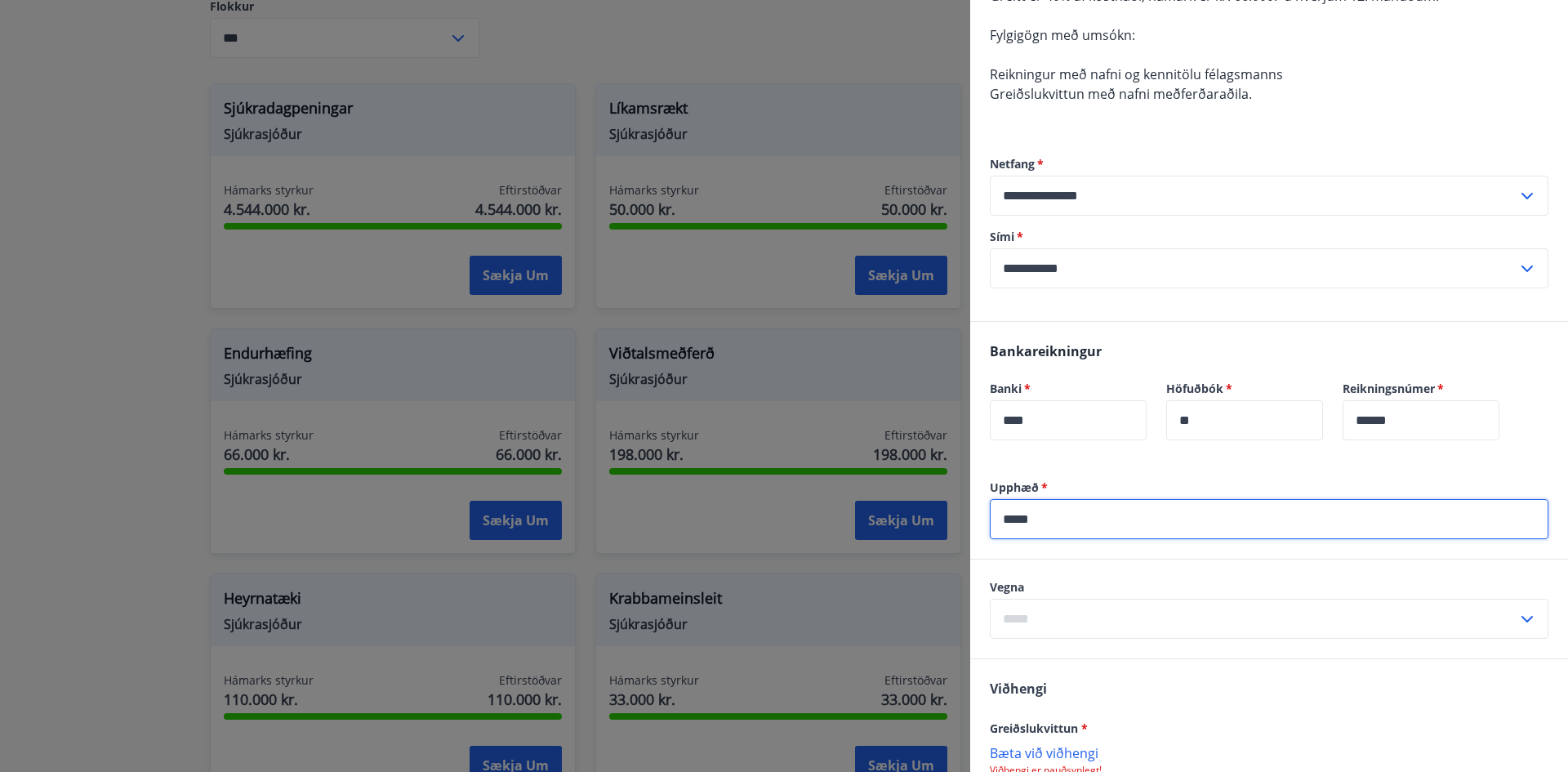
type input "*****"
click at [1039, 628] on input "text" at bounding box center [1253, 619] width 527 height 40
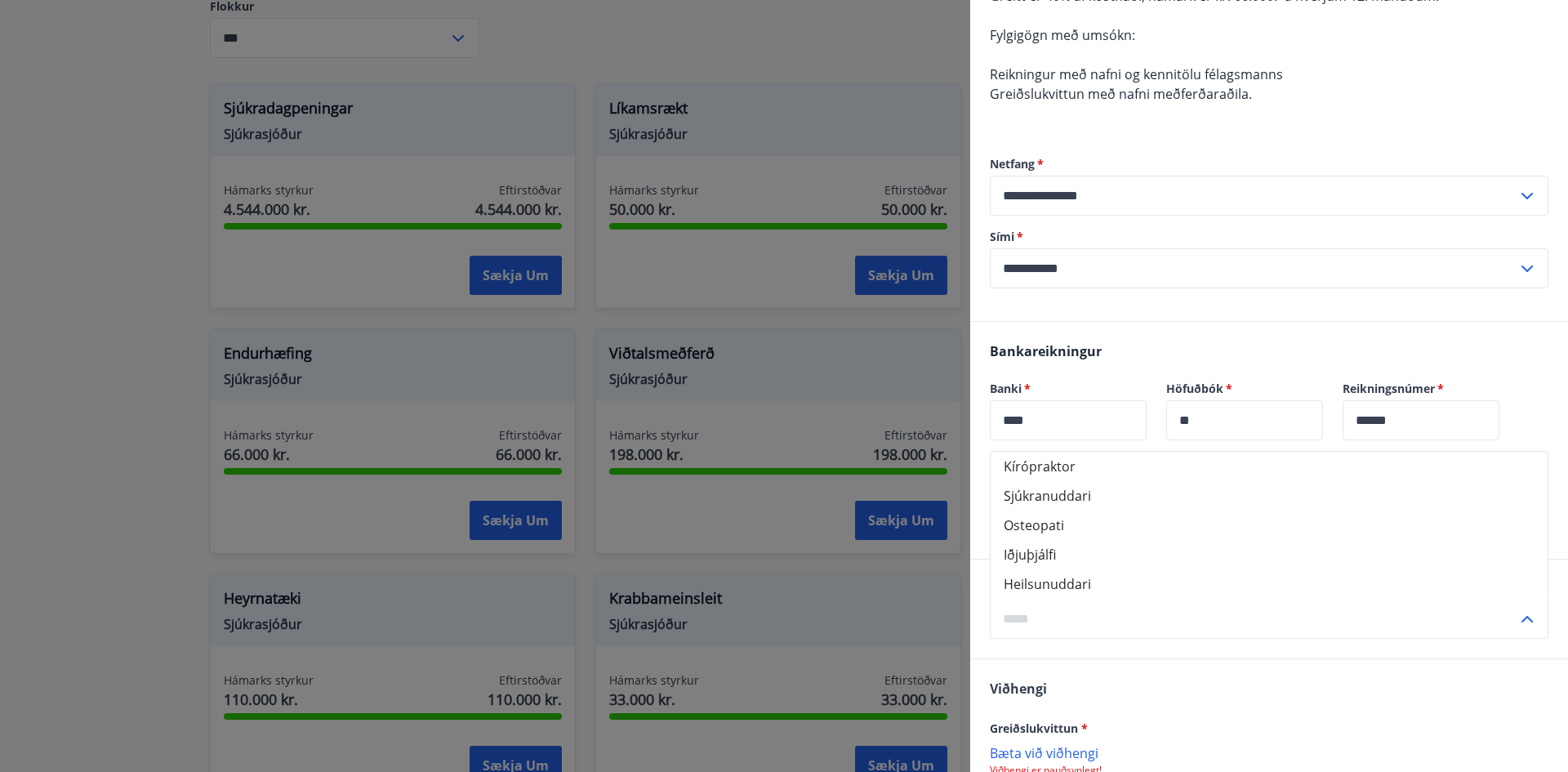
click at [1089, 492] on li "Sjúkranuddari" at bounding box center [1269, 495] width 557 height 30
type input "**********"
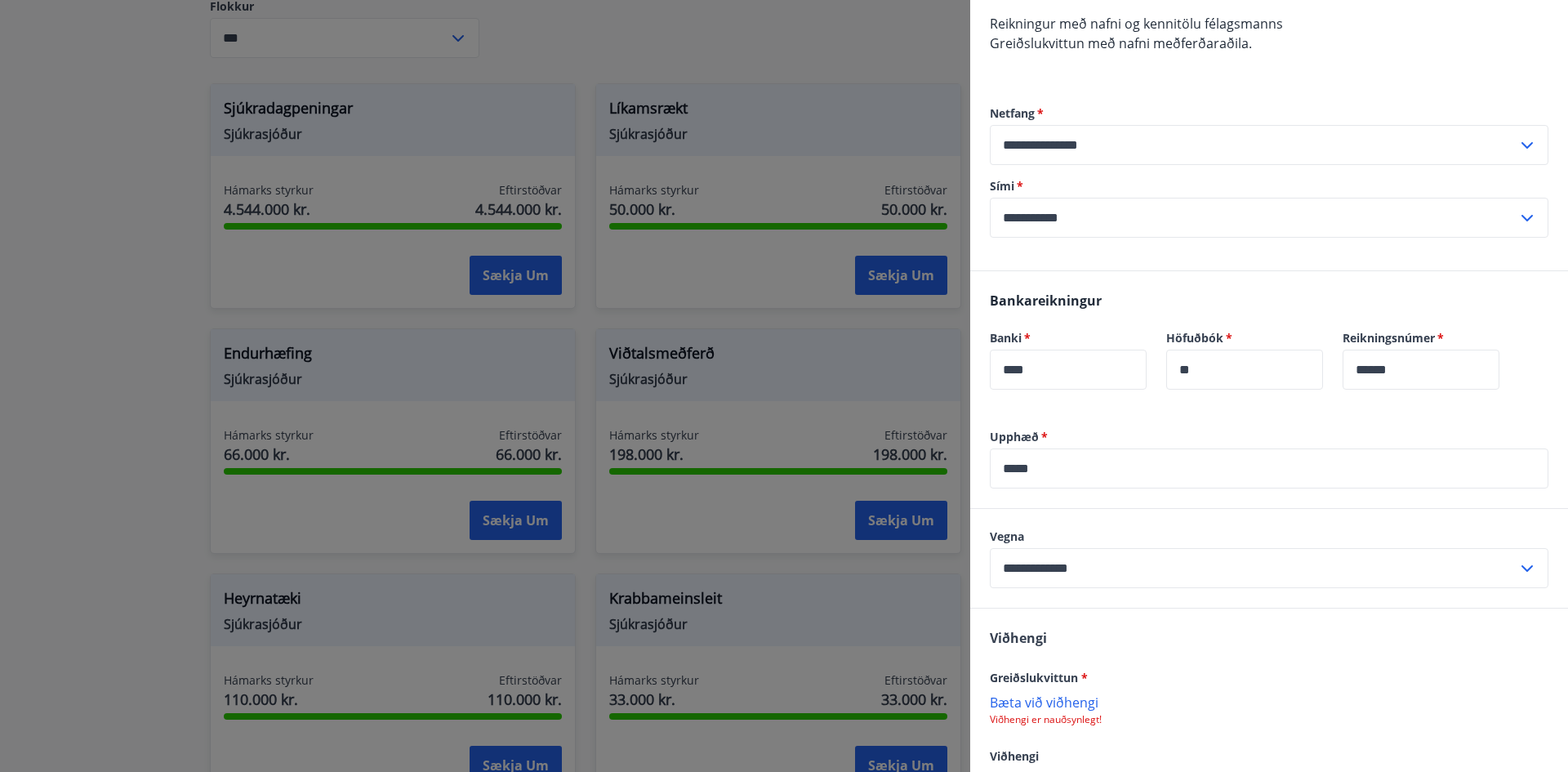
scroll to position [327, 0]
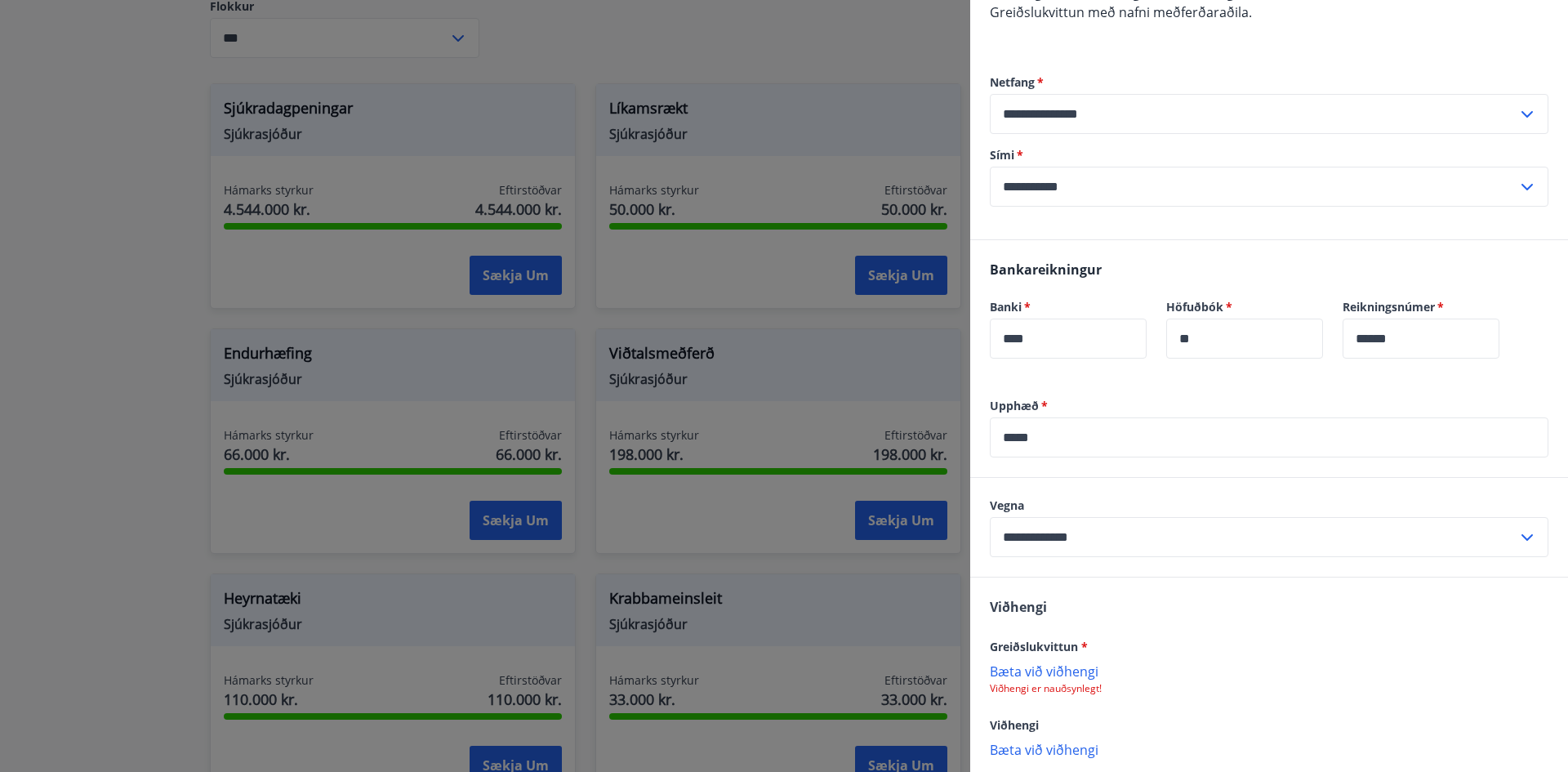
click at [1036, 667] on p "Bæta við viðhengi" at bounding box center [1269, 670] width 558 height 16
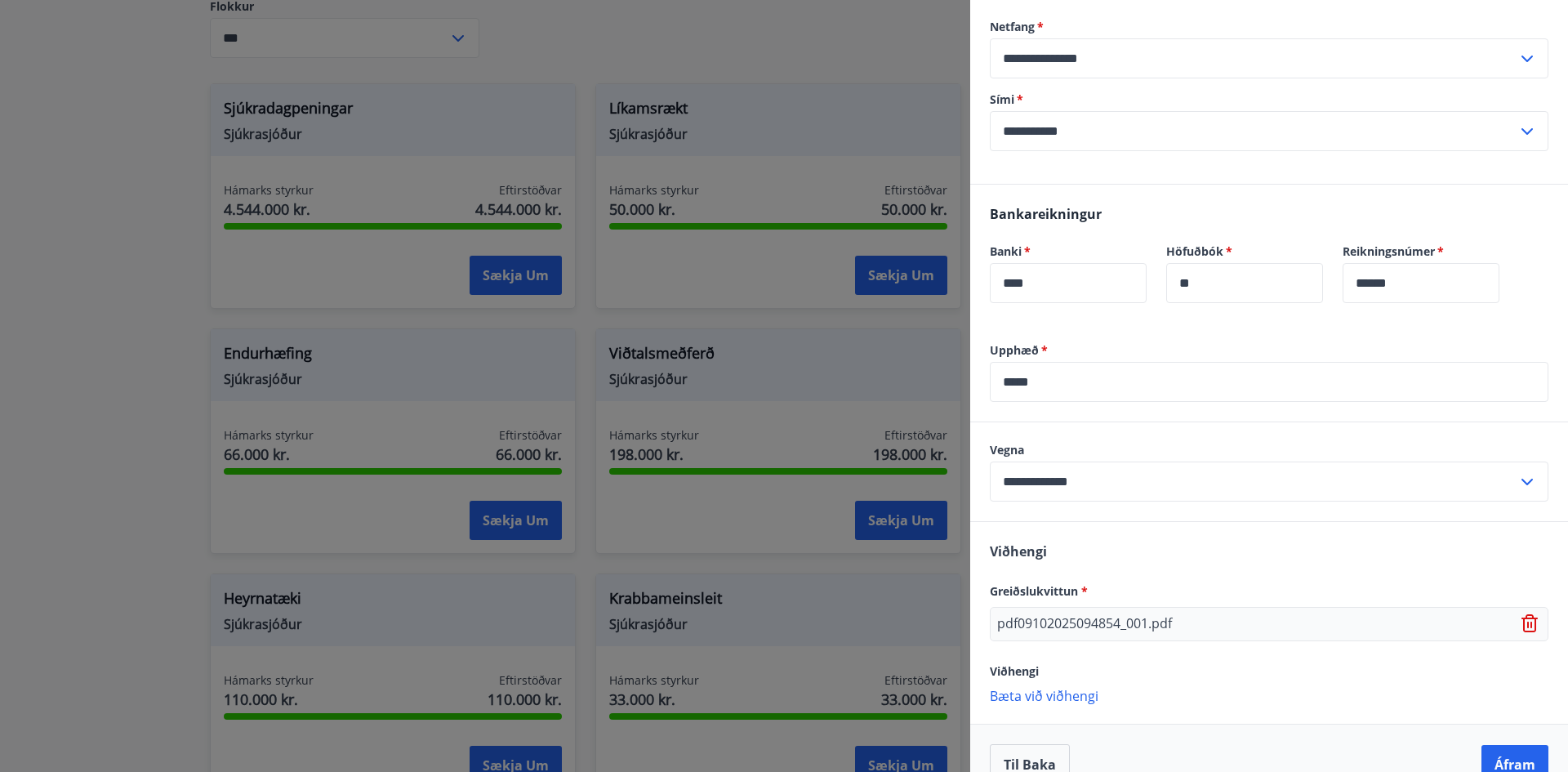
scroll to position [415, 0]
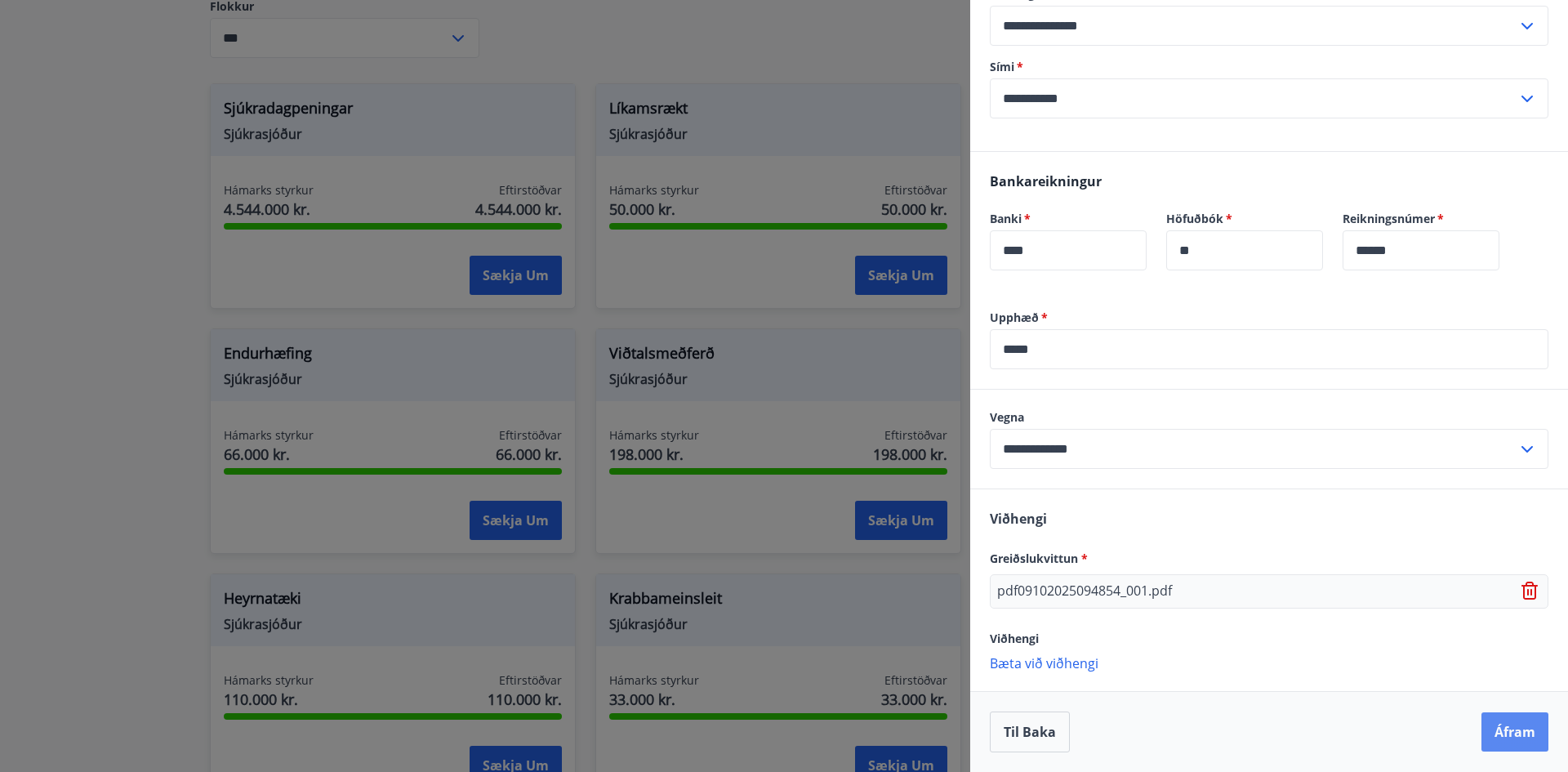
click at [1514, 727] on button "Áfram" at bounding box center [1514, 731] width 67 height 39
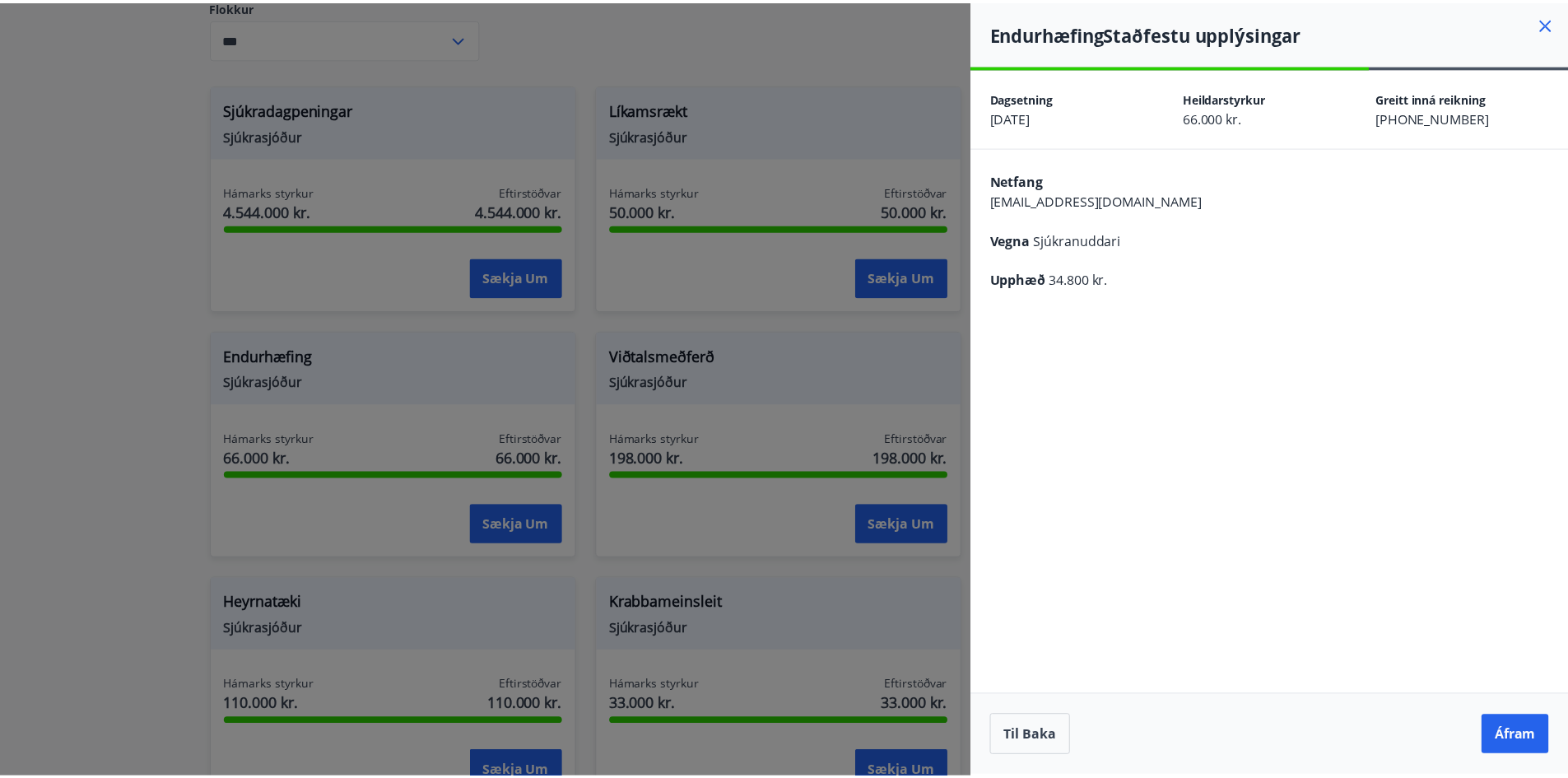
scroll to position [0, 0]
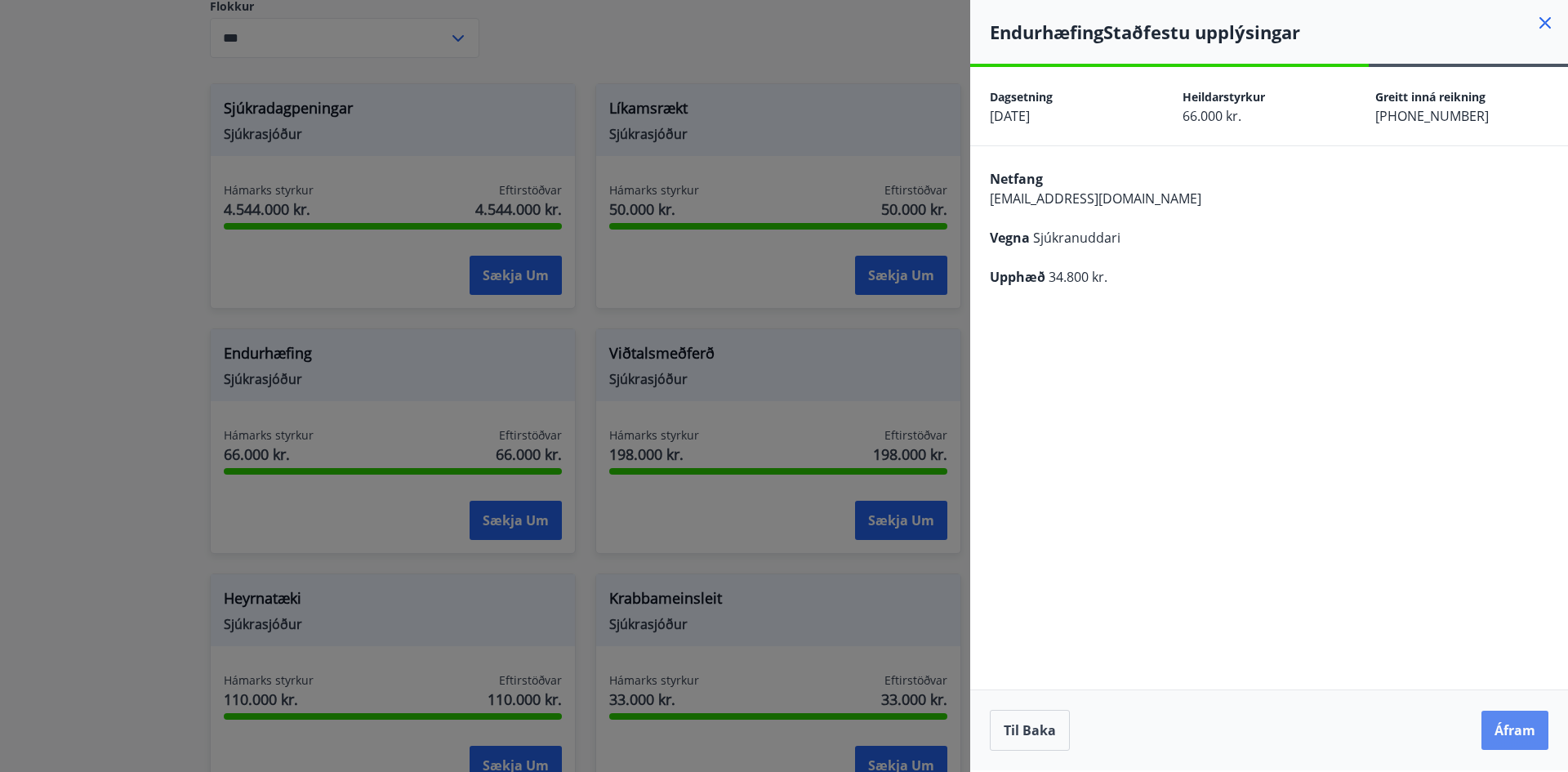
click at [1530, 723] on button "Áfram" at bounding box center [1514, 730] width 67 height 39
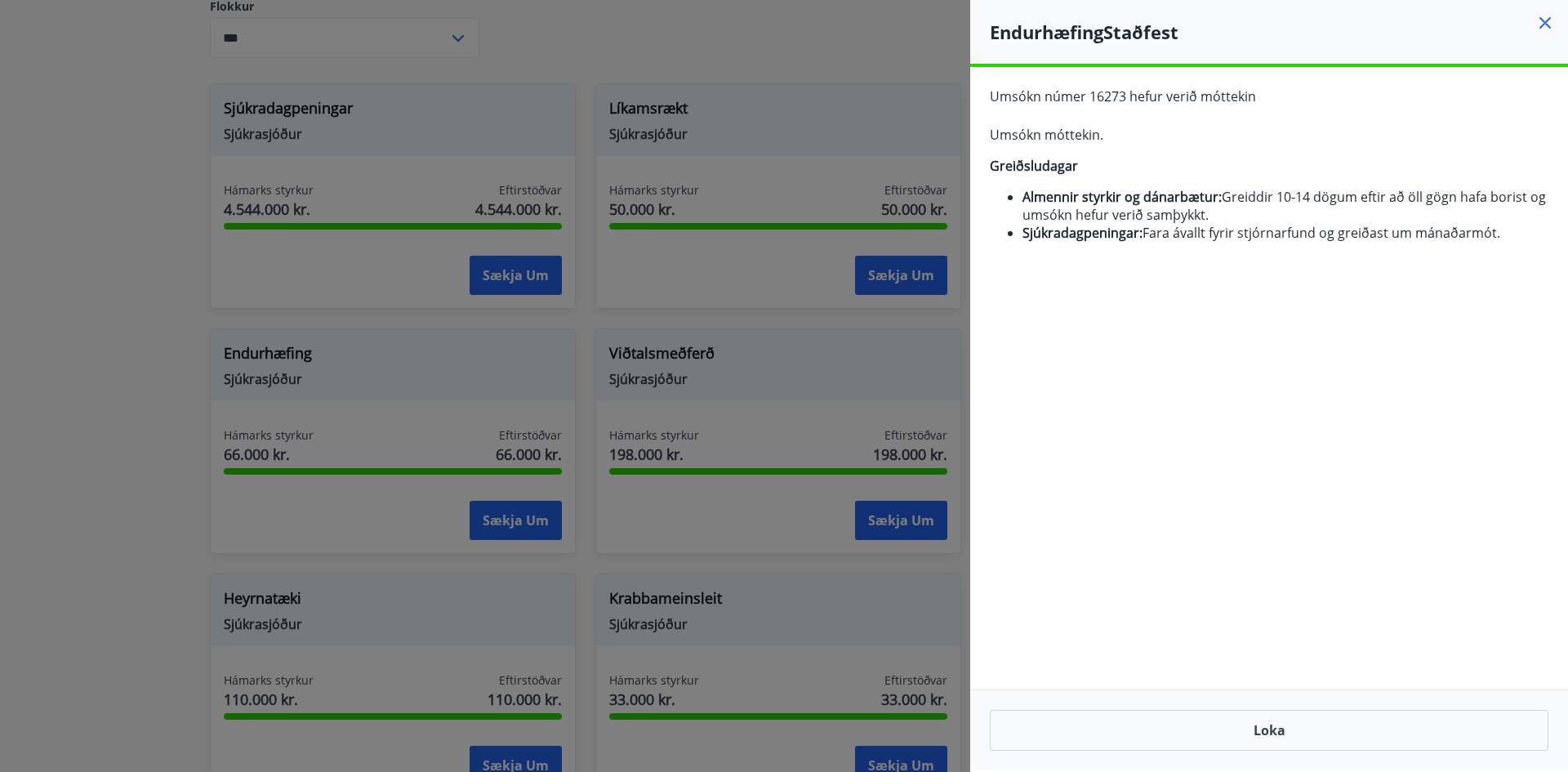
click at [865, 103] on div at bounding box center [784, 386] width 1568 height 772
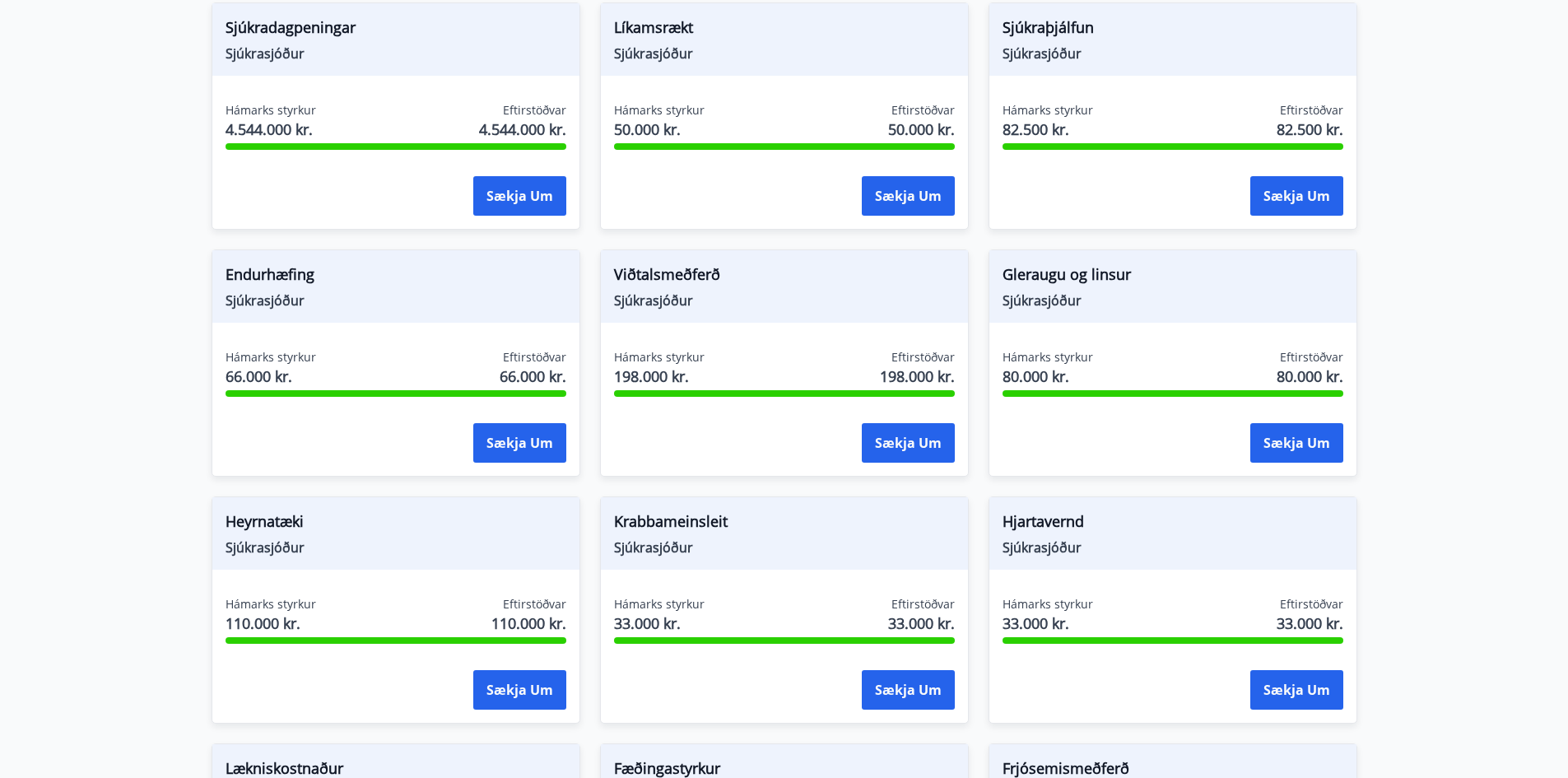
scroll to position [678, 0]
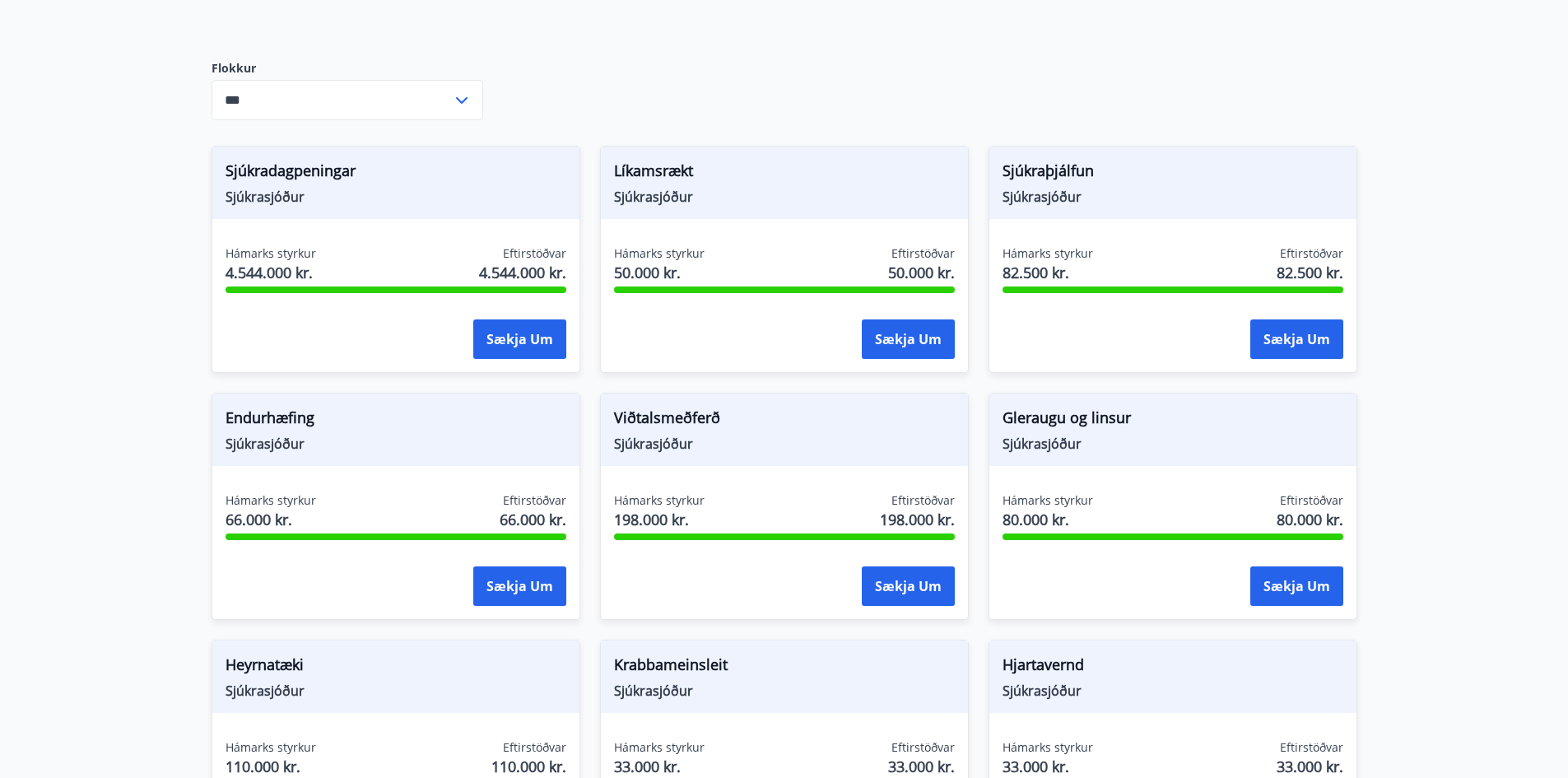
click at [1396, 124] on main "Styrkir Greiðsludagar Almennir styrkir og dánarbætur: Greiddir 10-14 dögum efti…" at bounding box center [784, 507] width 1568 height 2239
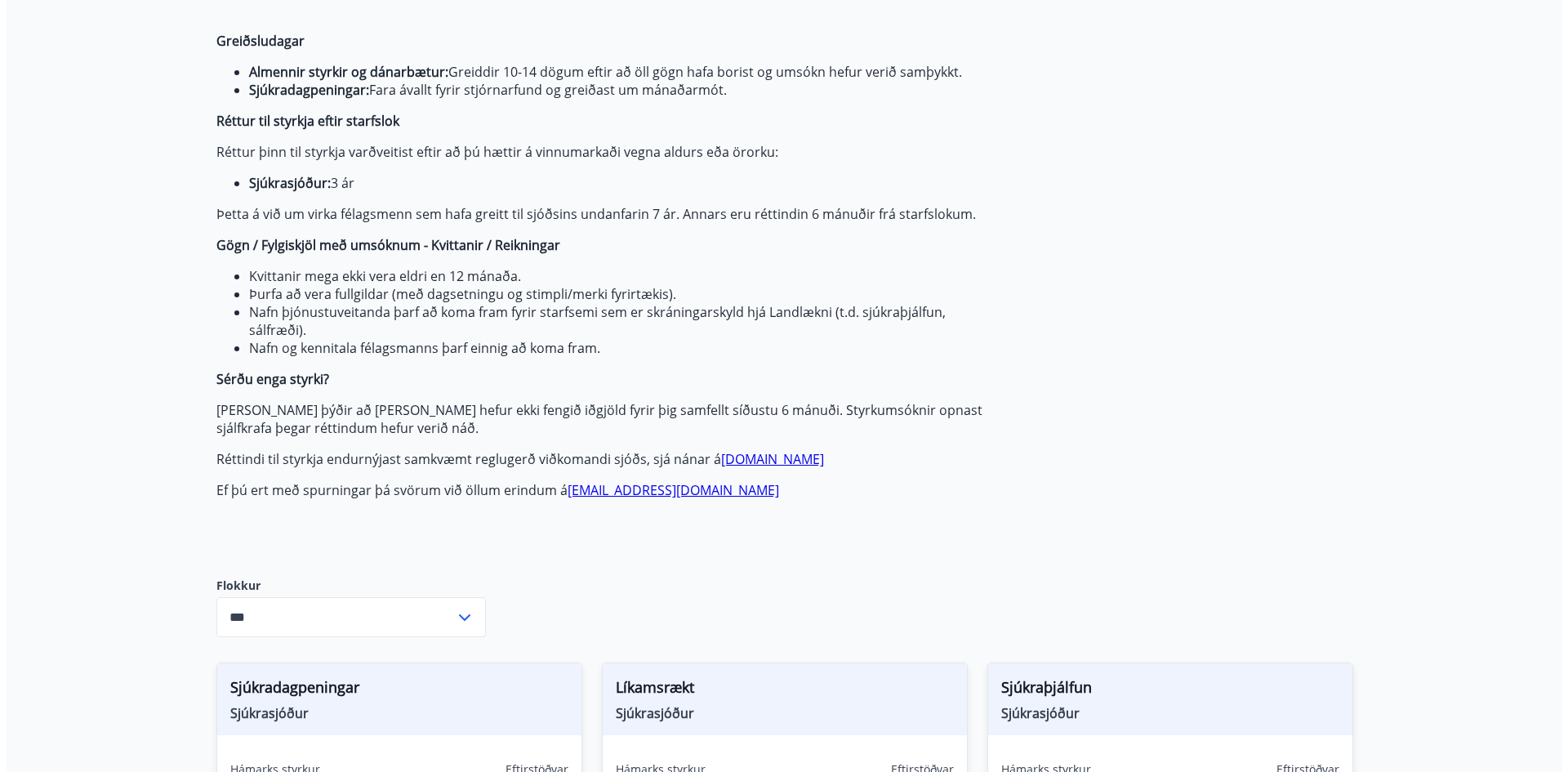
scroll to position [0, 0]
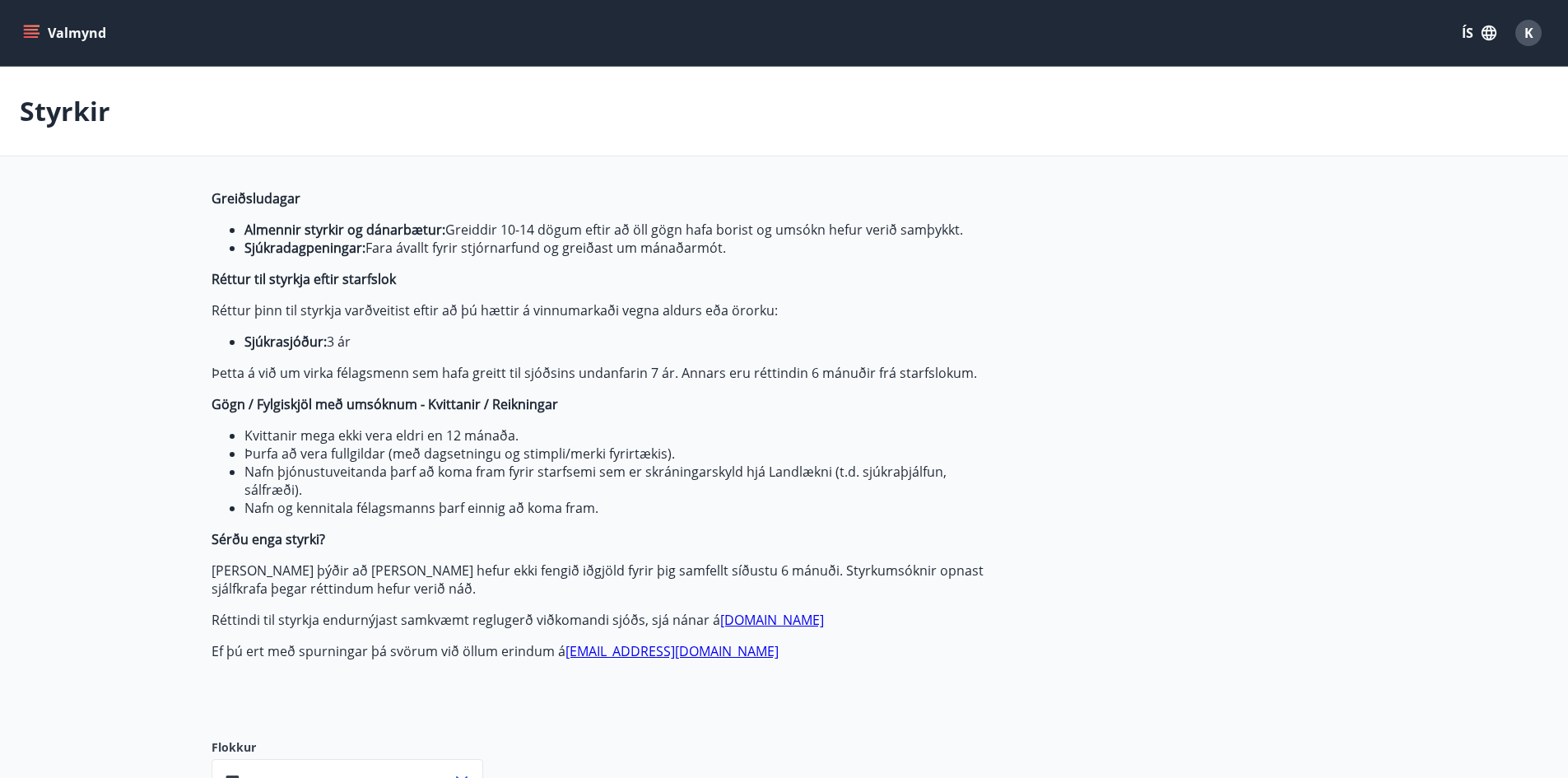
click at [1531, 34] on span "K" at bounding box center [1528, 33] width 9 height 18
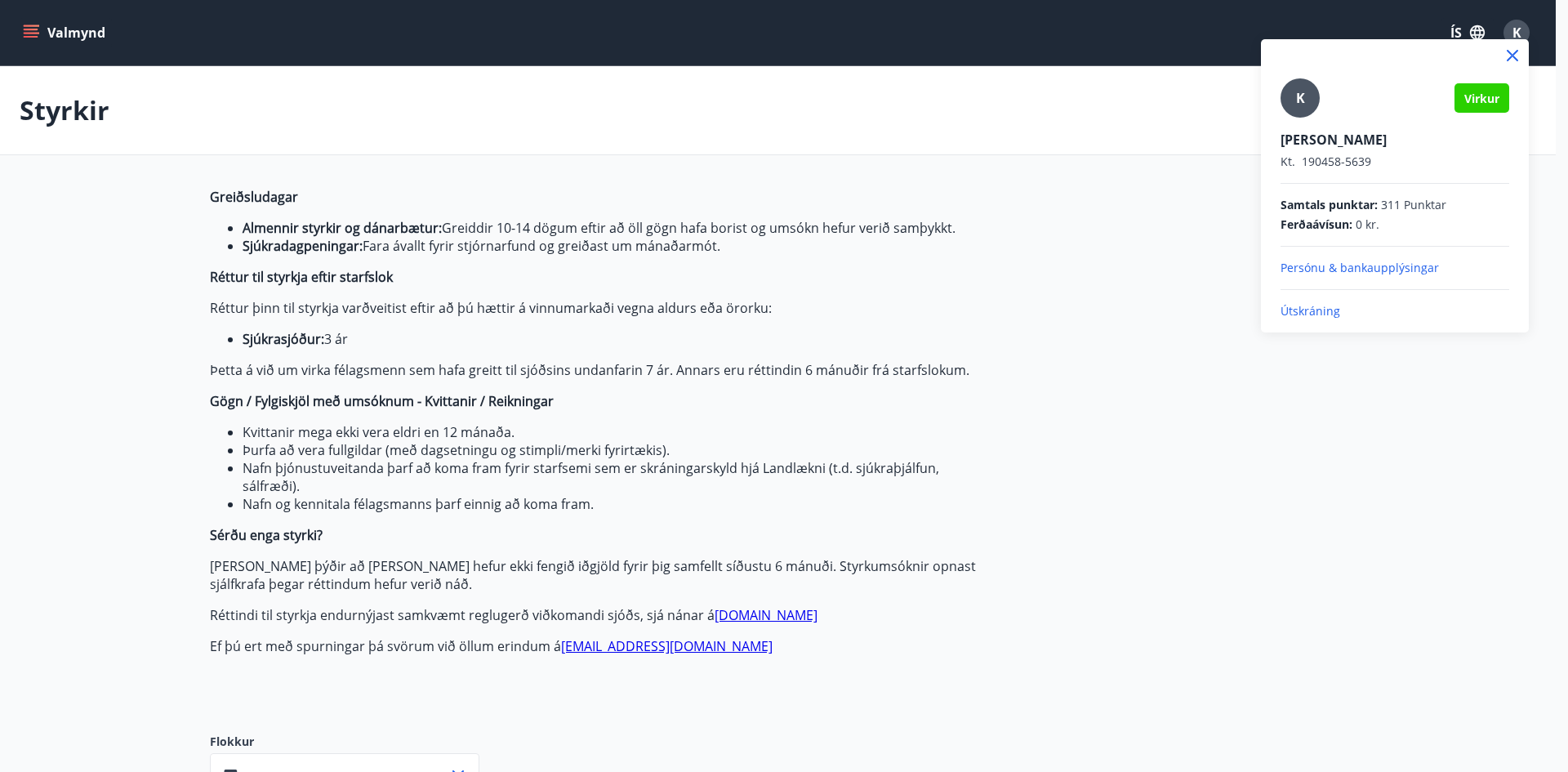
click at [1303, 316] on p "Útskráning" at bounding box center [1394, 311] width 228 height 16
